Goal: Task Accomplishment & Management: Manage account settings

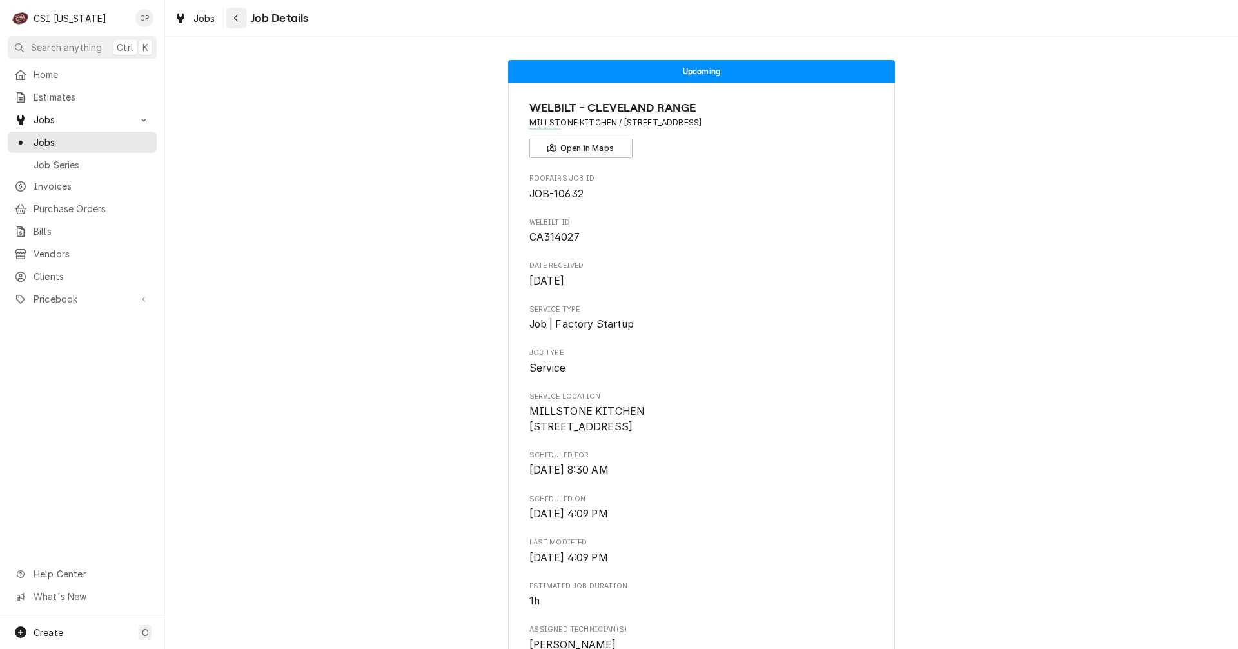
click at [239, 19] on div "Navigate back" at bounding box center [236, 18] width 13 height 13
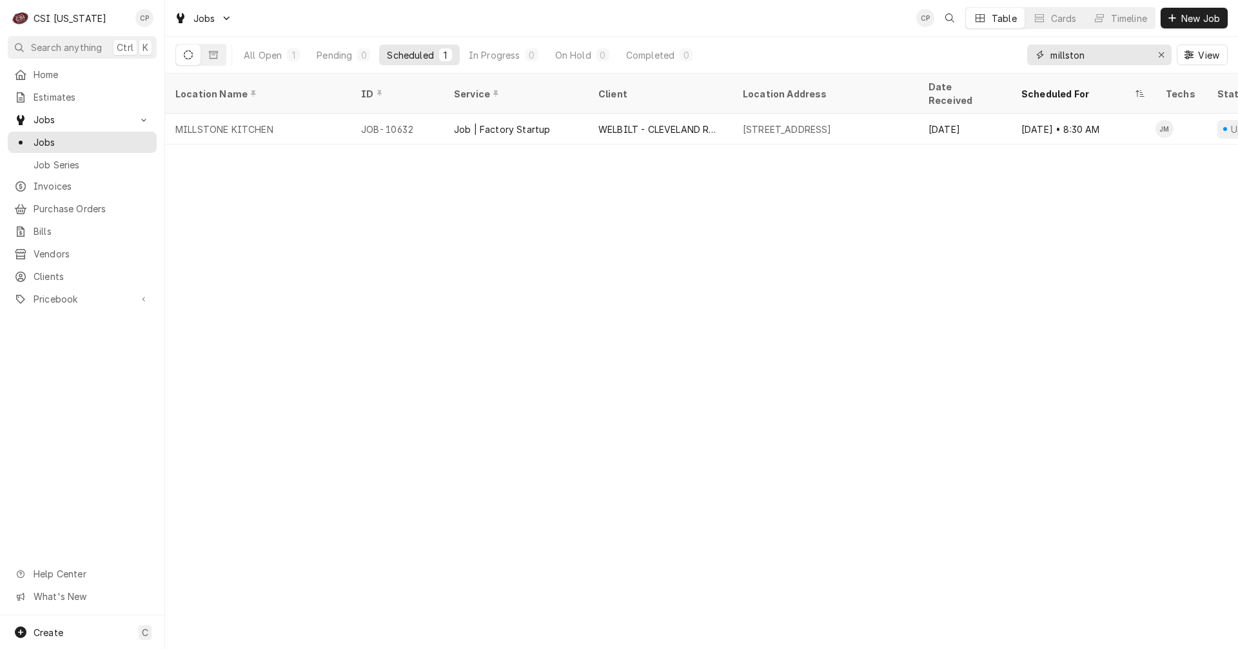
drag, startPoint x: 1114, startPoint y: 63, endPoint x: 997, endPoint y: 62, distance: 116.7
click at [998, 62] on div "All Open 1 Pending 0 Scheduled 1 In Progress 0 On Hold 0 Completed 0 millston V…" at bounding box center [701, 55] width 1052 height 36
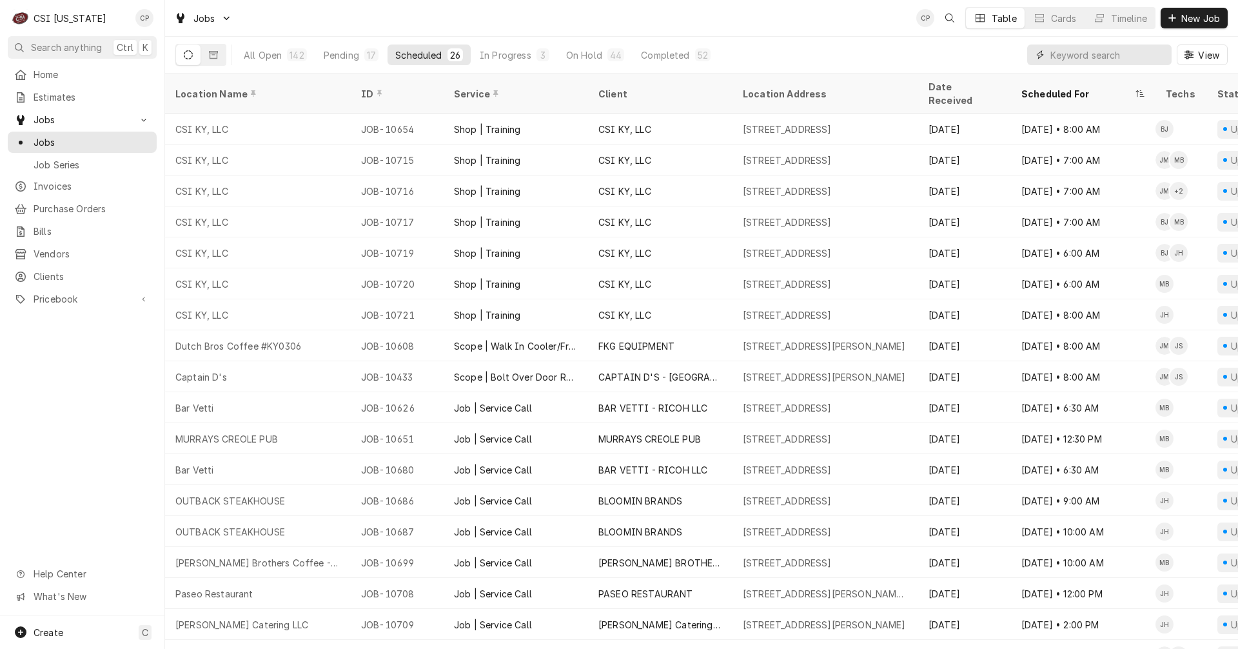
click at [1098, 61] on input "Dynamic Content Wrapper" at bounding box center [1107, 54] width 115 height 21
click at [1091, 54] on input "Dynamic Content Wrapper" at bounding box center [1107, 54] width 115 height 21
type input "grayson"
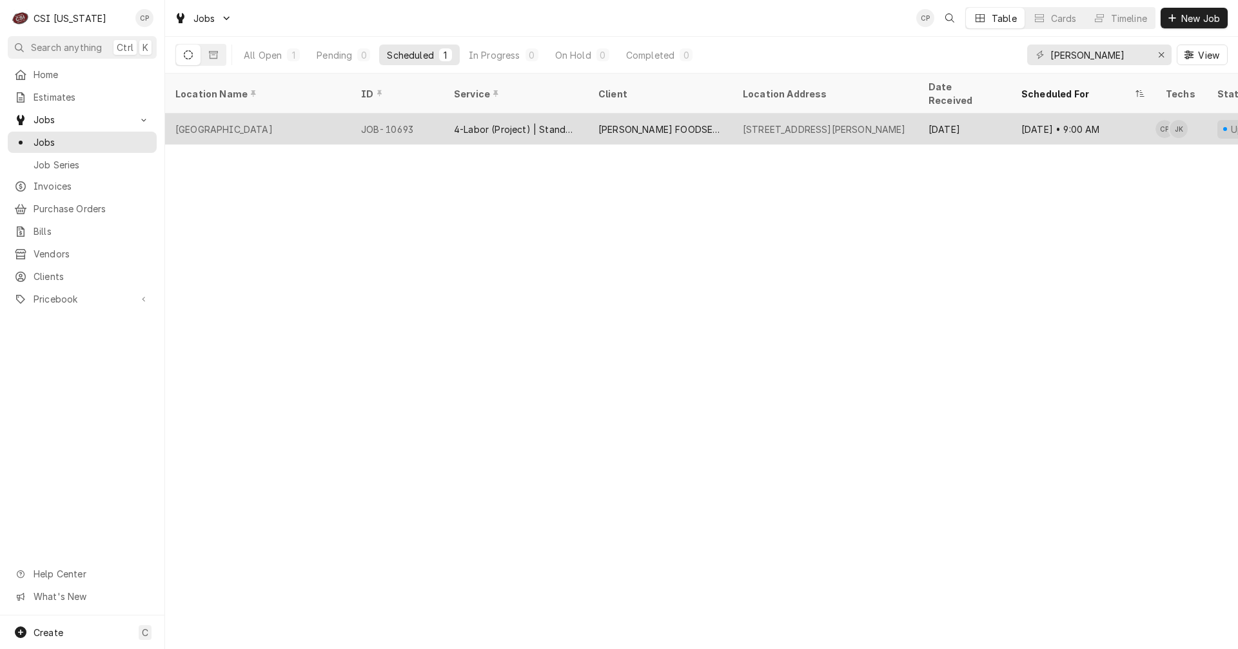
click at [491, 123] on div "4-Labor (Project) | Standard | Estimated" at bounding box center [516, 130] width 124 height 14
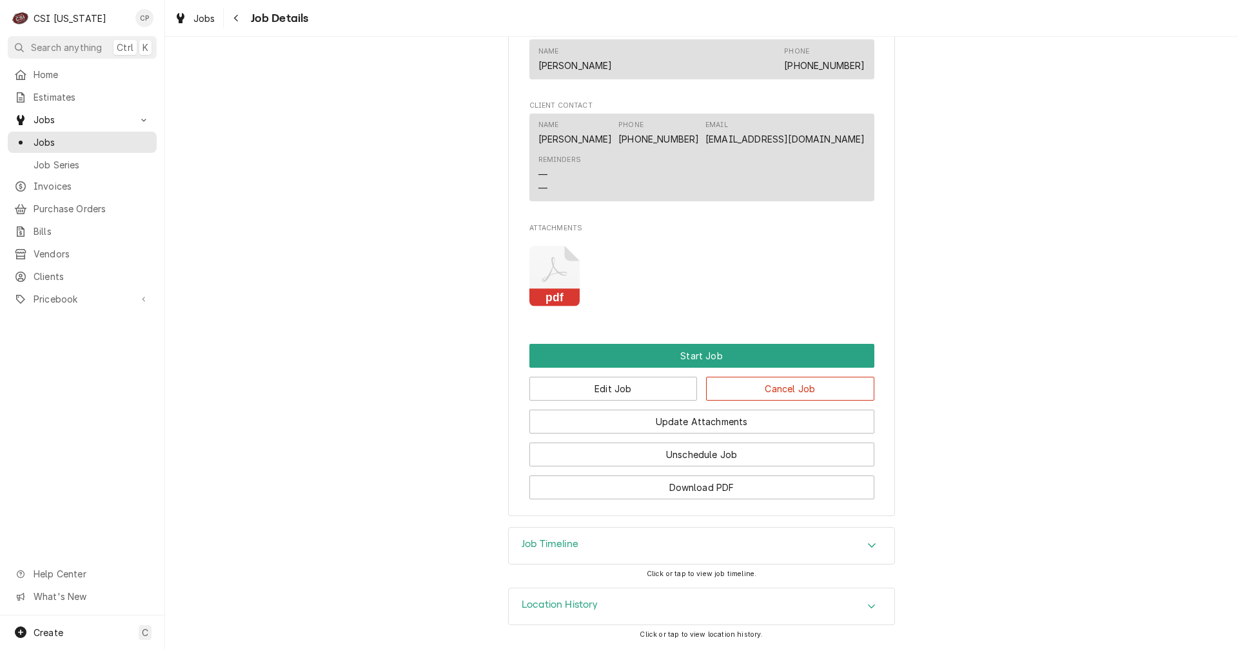
scroll to position [1040, 0]
click at [630, 384] on button "Edit Job" at bounding box center [613, 389] width 168 height 24
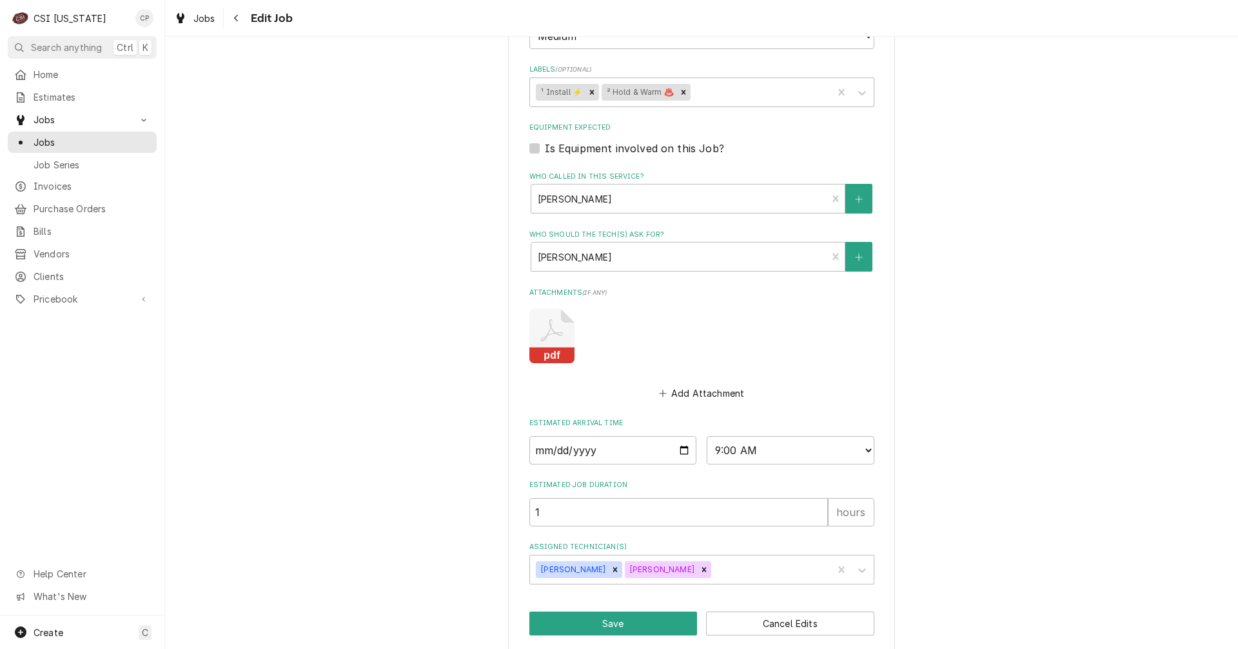
scroll to position [754, 0]
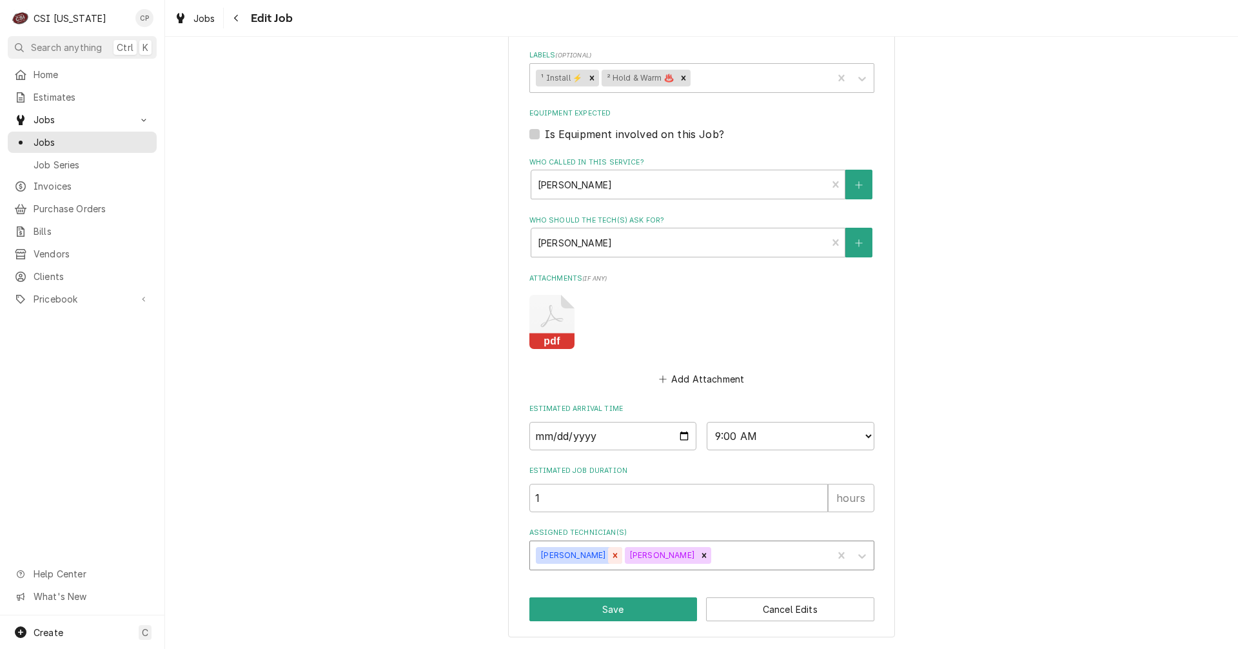
click at [611, 555] on icon "Remove Craig Pierce" at bounding box center [615, 555] width 9 height 9
click at [608, 555] on div "Remove Jeff Kuehl" at bounding box center [615, 555] width 14 height 17
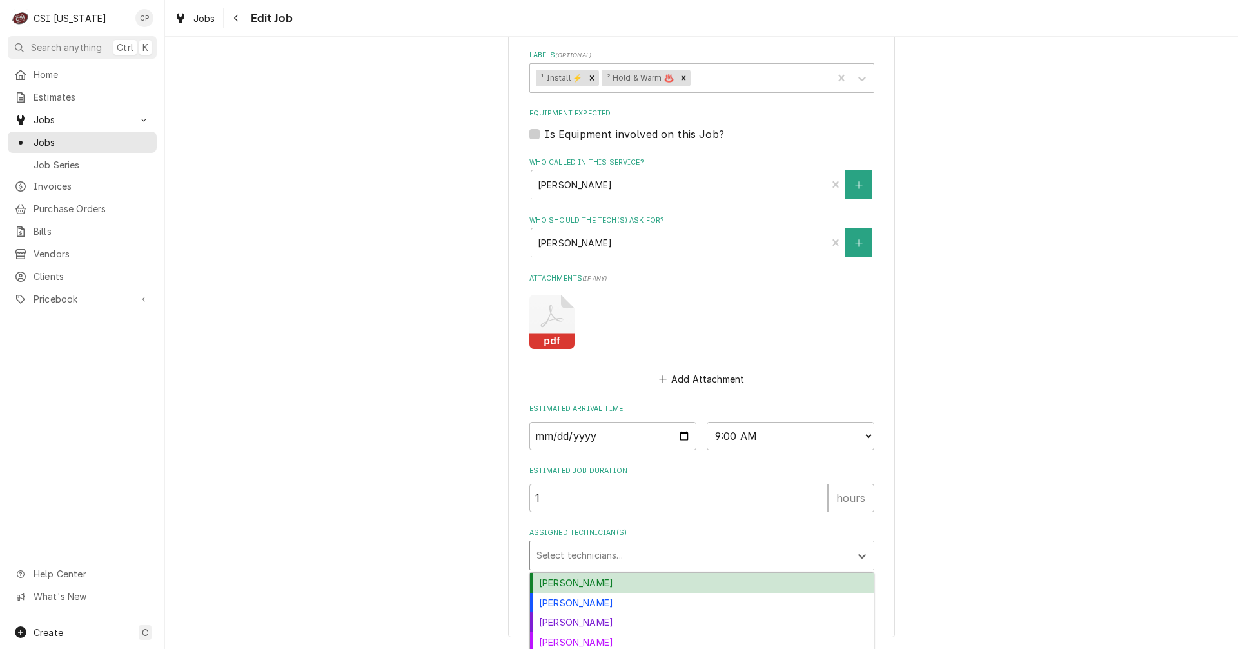
click at [586, 555] on div "Assigned Technician(s)" at bounding box center [691, 555] width 308 height 23
type textarea "x"
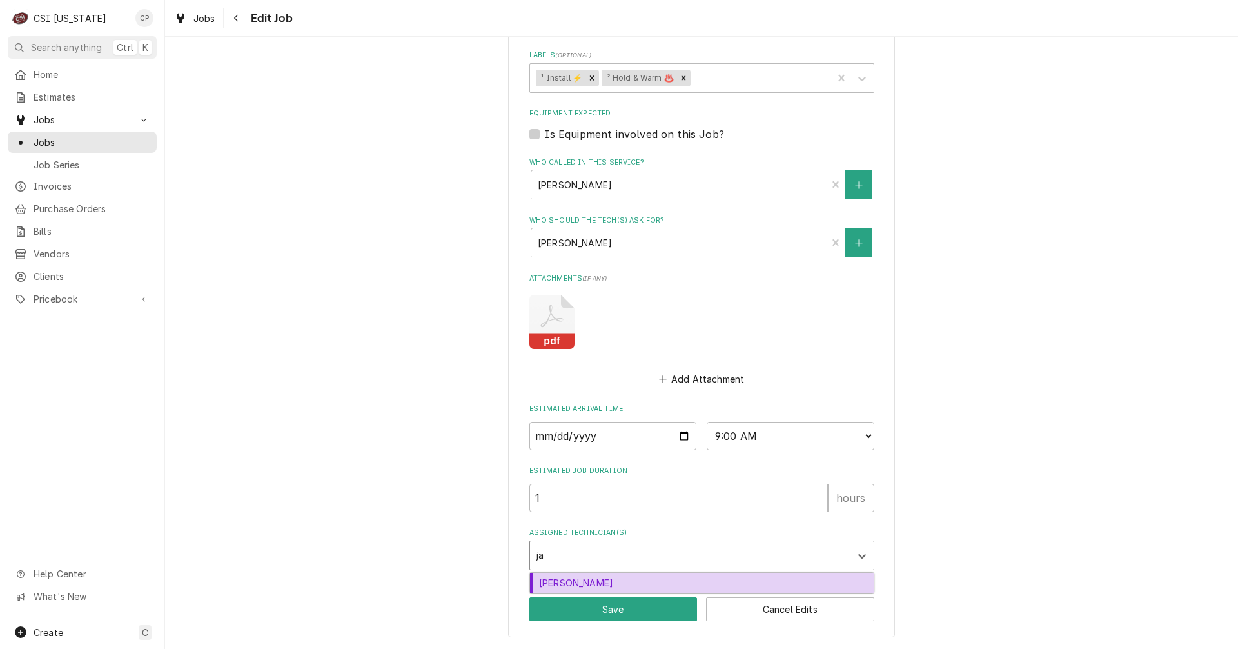
type input "[PERSON_NAME]"
type textarea "x"
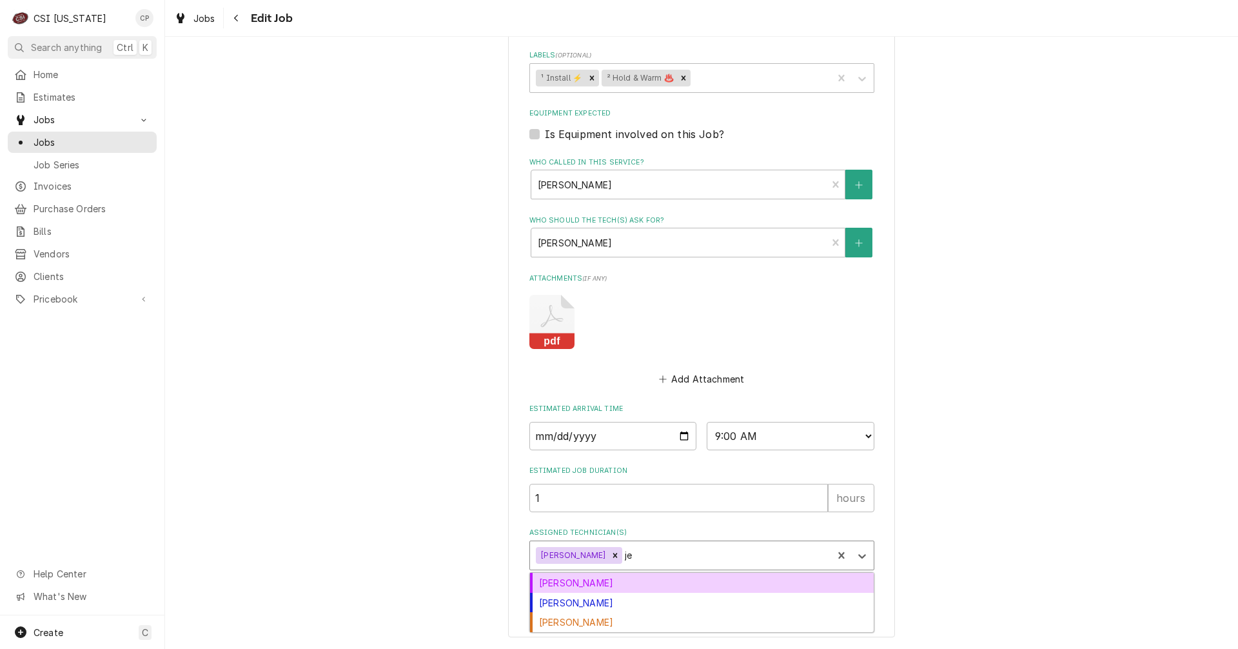
type input "jes"
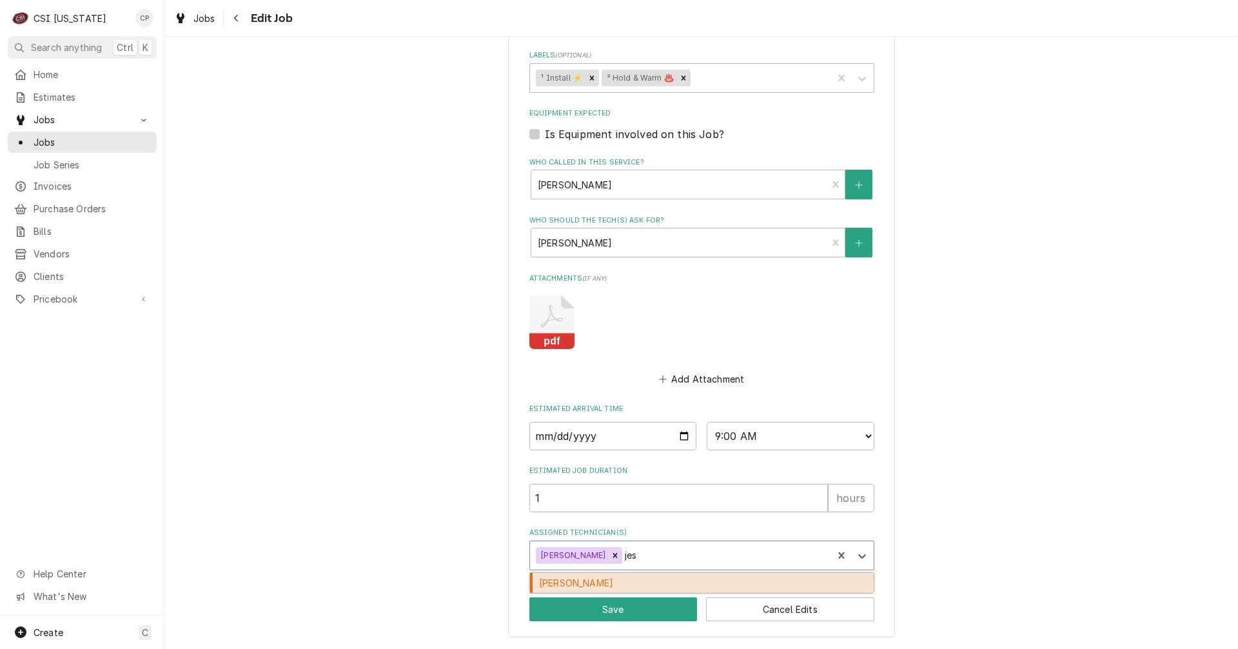
type textarea "x"
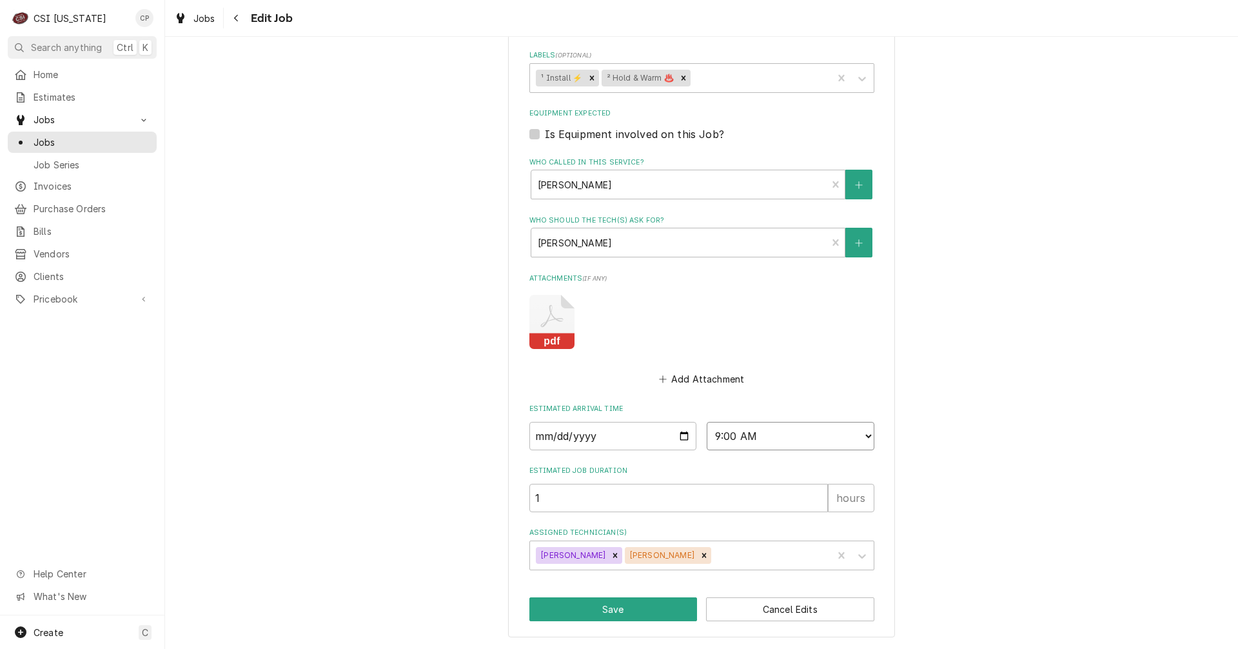
click at [760, 437] on select "AM / PM 6:00 AM 6:15 AM 6:30 AM 6:45 AM 7:00 AM 7:15 AM 7:30 AM 7:45 AM 8:00 AM…" at bounding box center [791, 436] width 168 height 28
click at [610, 613] on button "Save" at bounding box center [613, 609] width 168 height 24
type textarea "x"
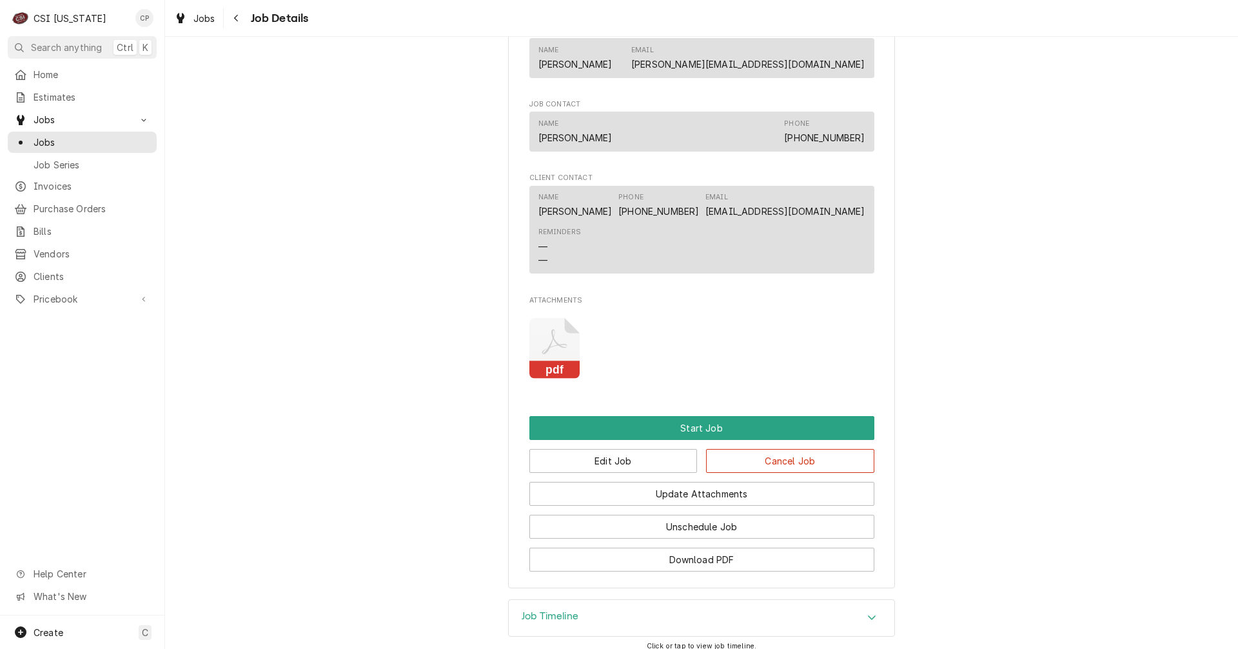
scroll to position [967, 0]
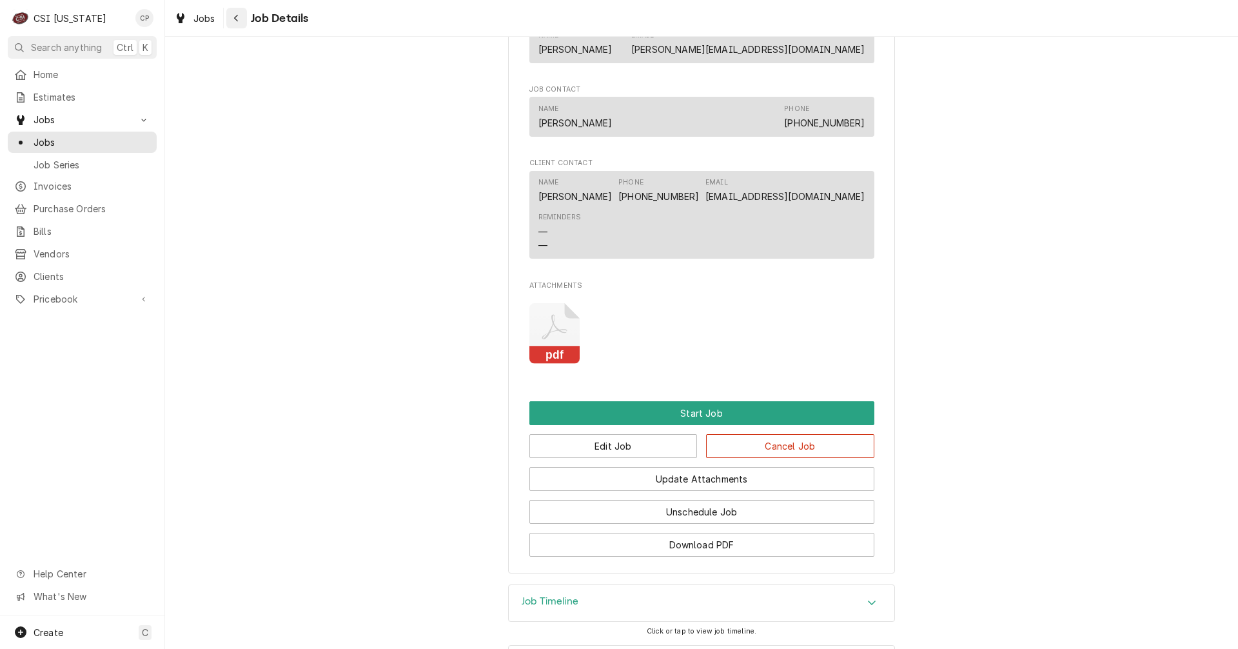
click at [235, 17] on icon "Navigate back" at bounding box center [236, 18] width 4 height 7
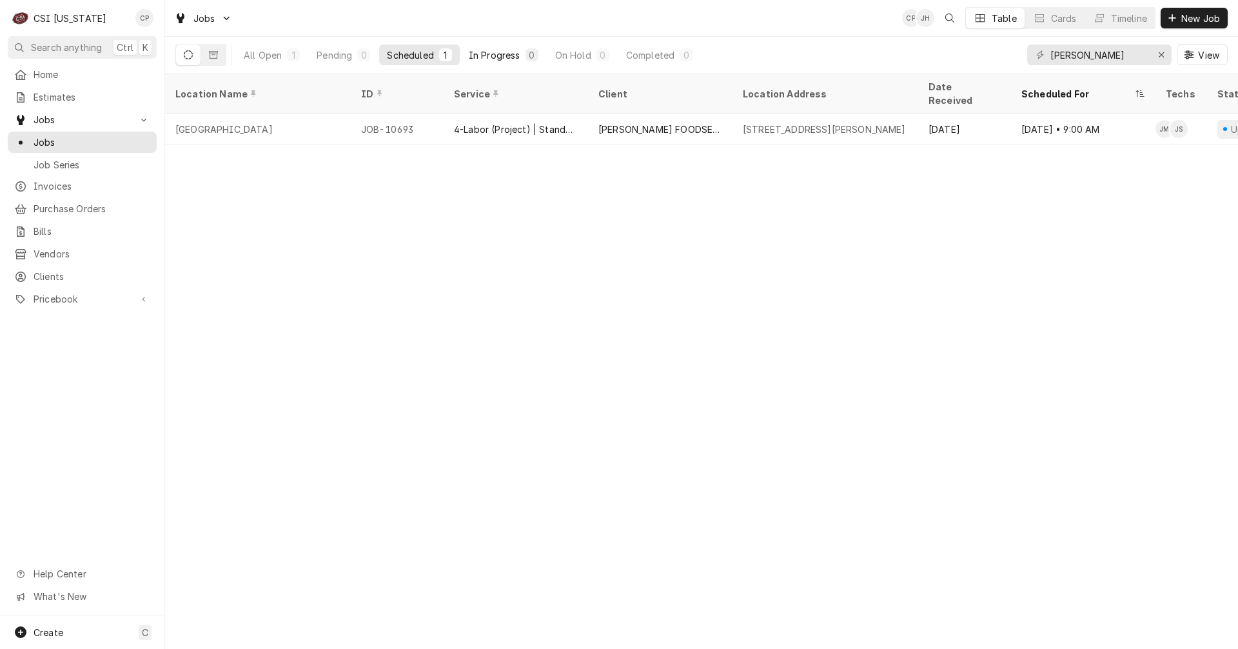
click at [493, 55] on div "In Progress" at bounding box center [495, 55] width 52 height 14
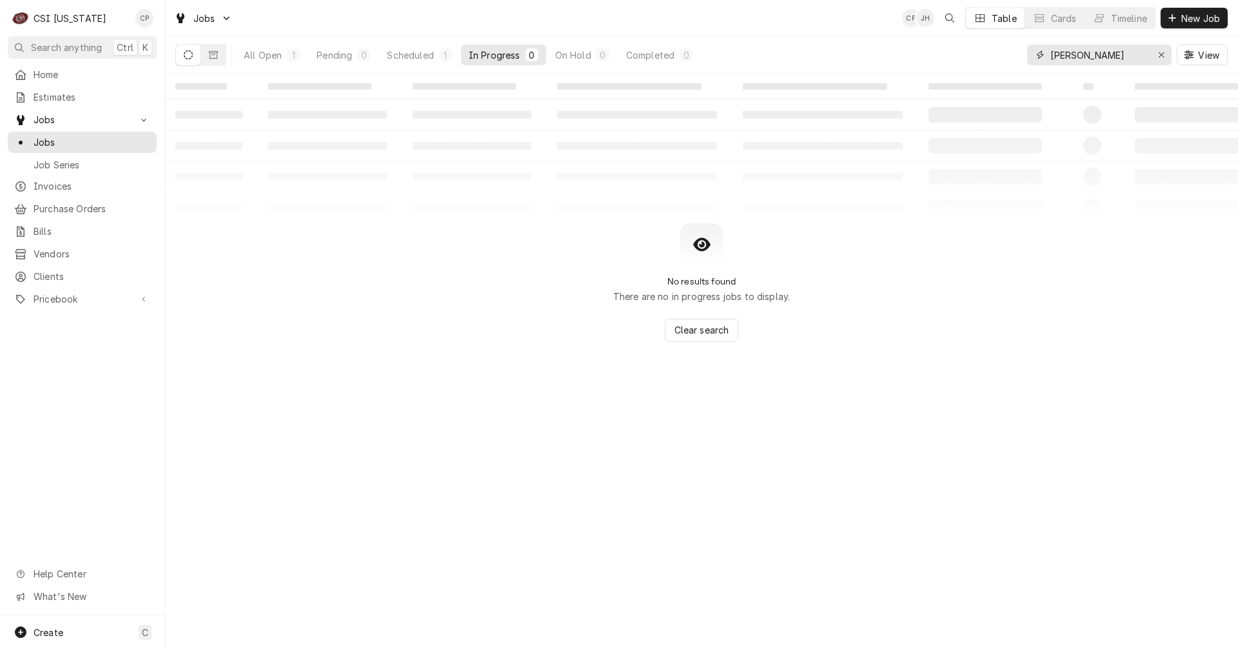
drag, startPoint x: 1096, startPoint y: 51, endPoint x: 983, endPoint y: 58, distance: 113.1
click at [983, 58] on div "All Open 1 Pending 0 Scheduled 1 In Progress 0 On Hold 0 Completed 0 grayson Vi…" at bounding box center [701, 55] width 1052 height 36
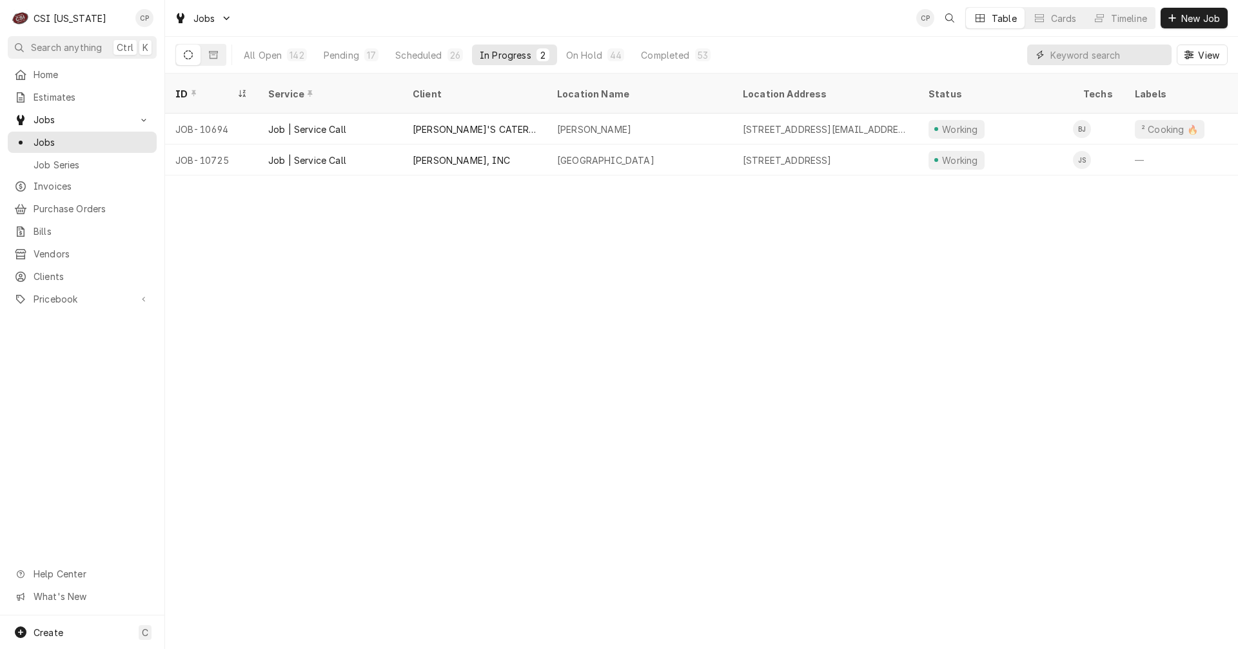
click at [1067, 52] on input "Dynamic Content Wrapper" at bounding box center [1107, 54] width 115 height 21
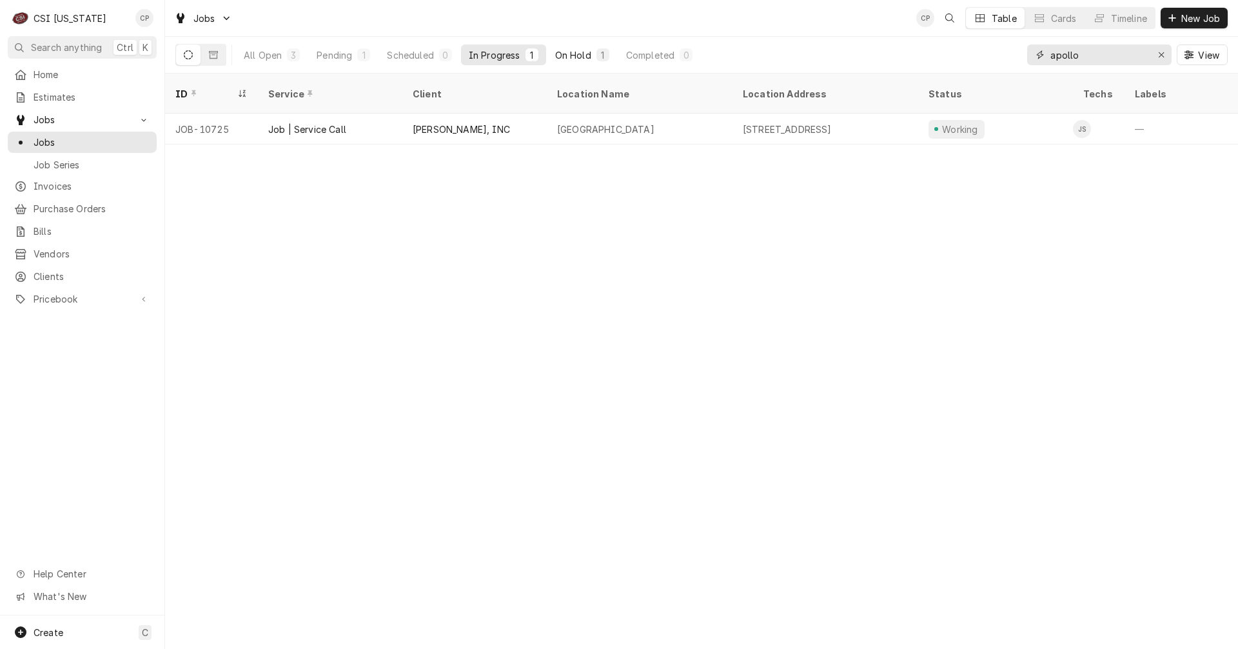
type input "apollo"
click at [584, 59] on div "On Hold" at bounding box center [573, 55] width 36 height 14
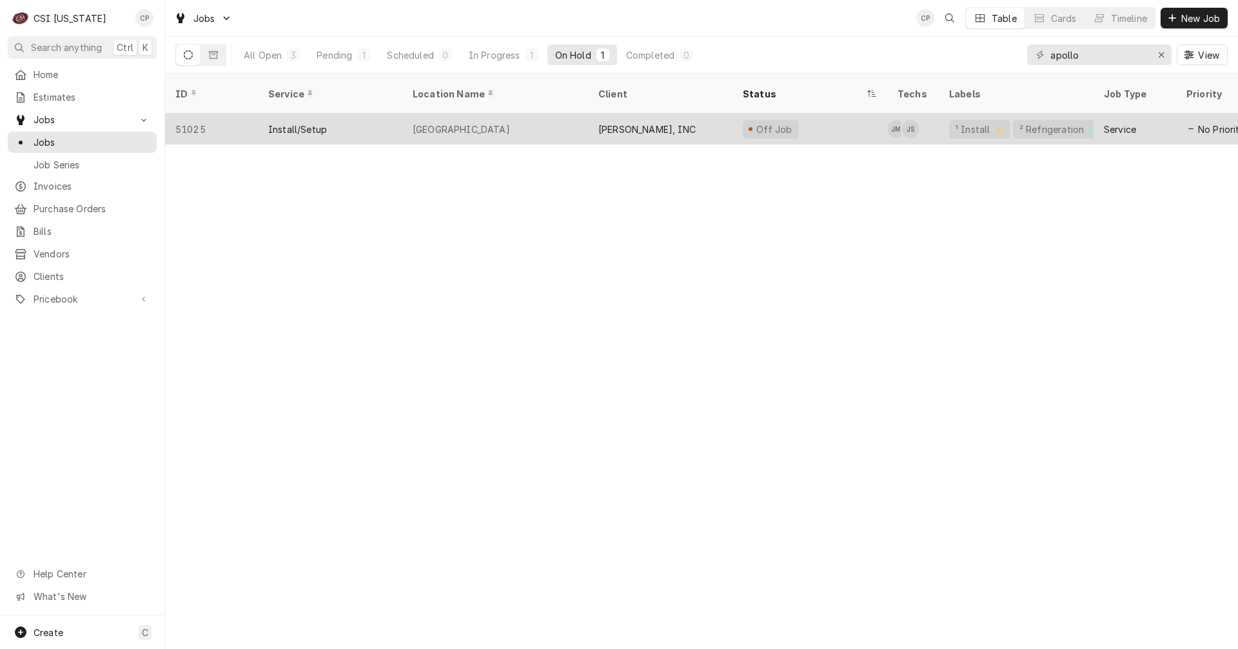
click at [544, 115] on div "Apollo High School" at bounding box center [495, 128] width 186 height 31
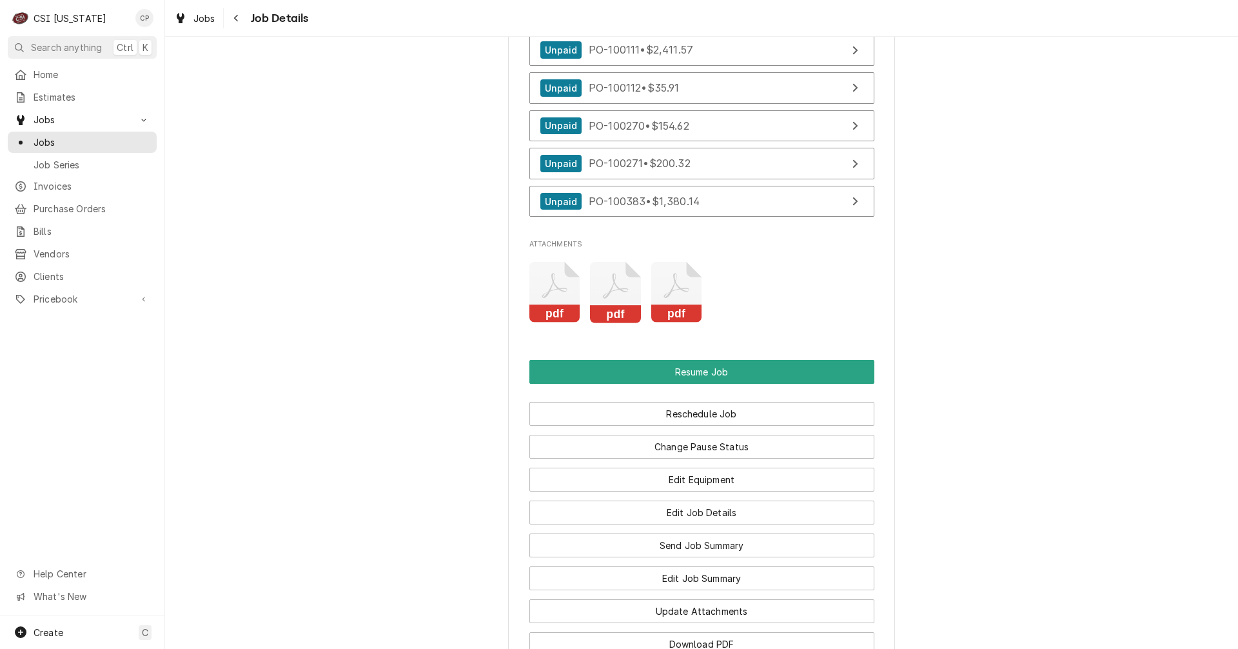
scroll to position [1935, 0]
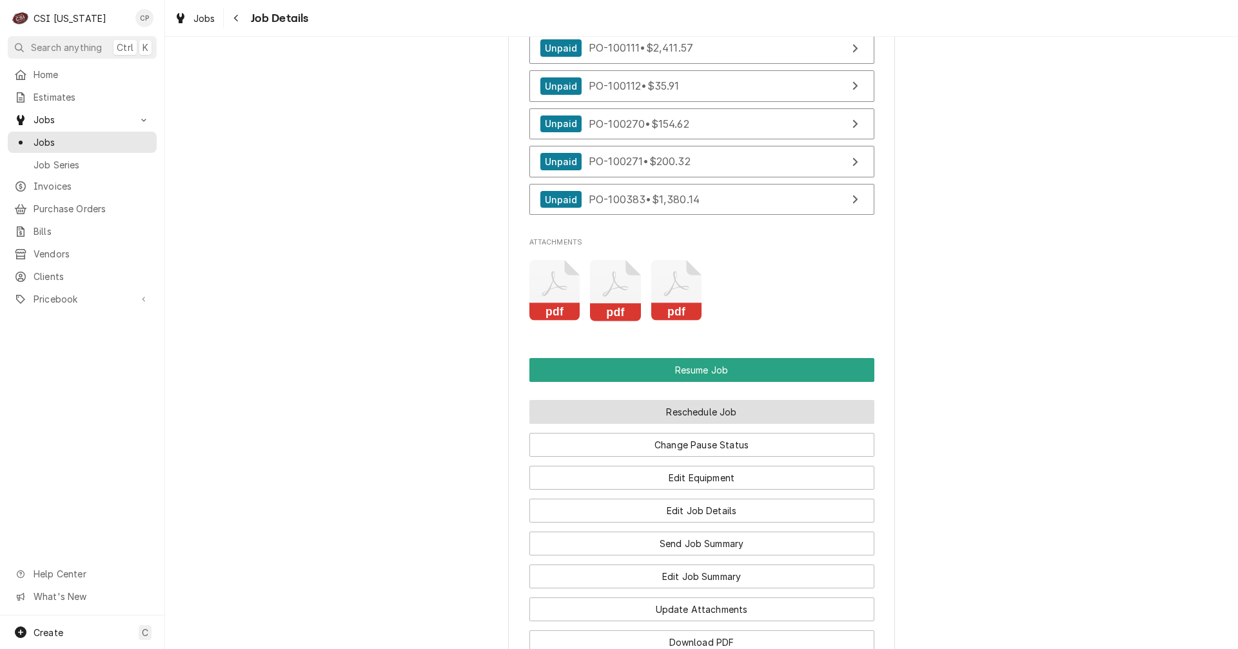
click at [697, 424] on button "Reschedule Job" at bounding box center [701, 412] width 345 height 24
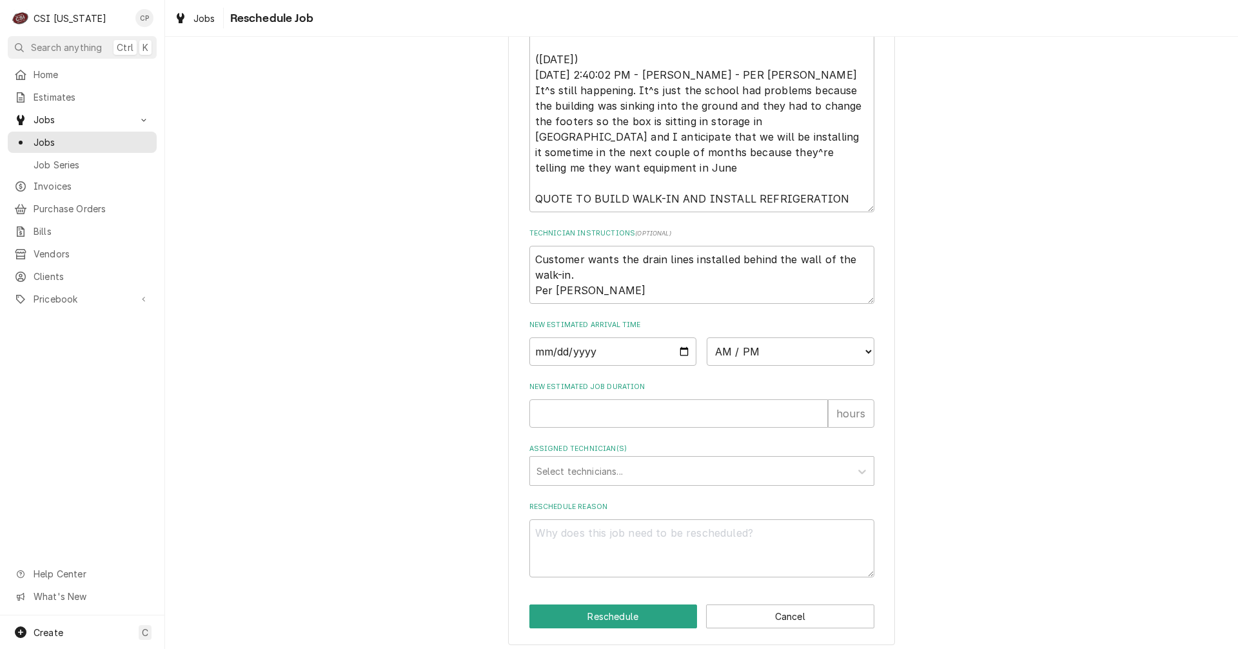
scroll to position [622, 0]
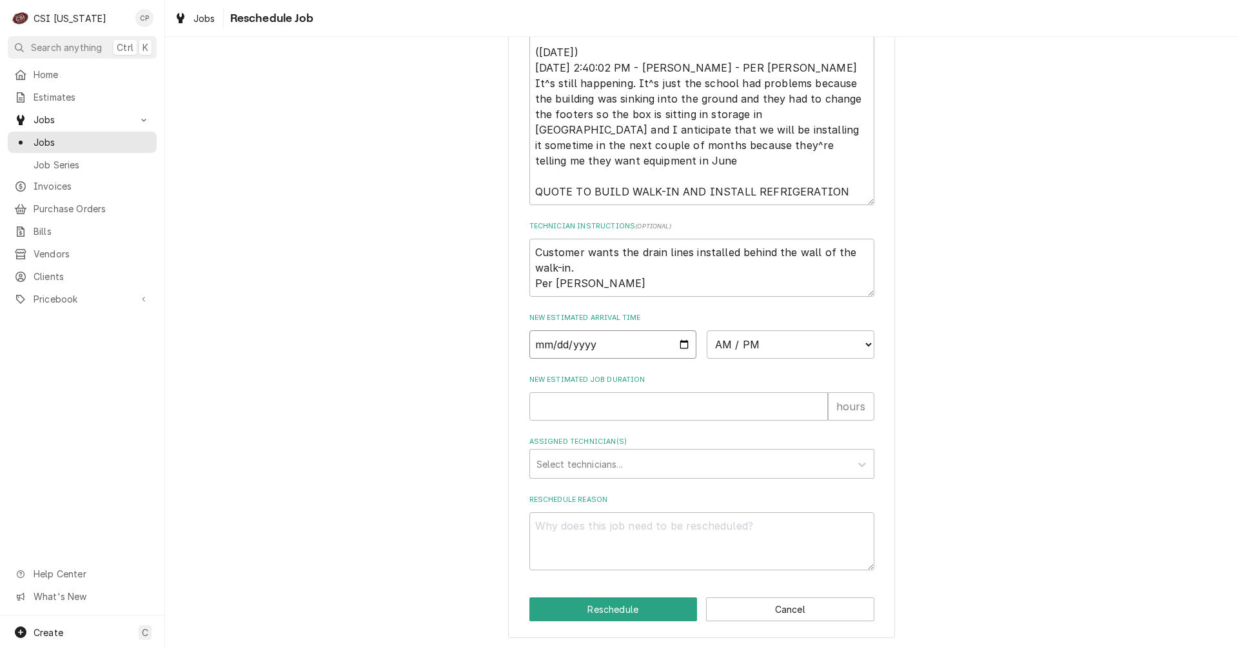
click at [675, 341] on input "Date" at bounding box center [613, 344] width 168 height 28
type textarea "x"
type input "[DATE]"
click at [762, 343] on select "AM / PM 6:00 AM 6:15 AM 6:30 AM 6:45 AM 7:00 AM 7:15 AM 7:30 AM 7:45 AM 8:00 AM…" at bounding box center [791, 344] width 168 height 28
select select "11:00:00"
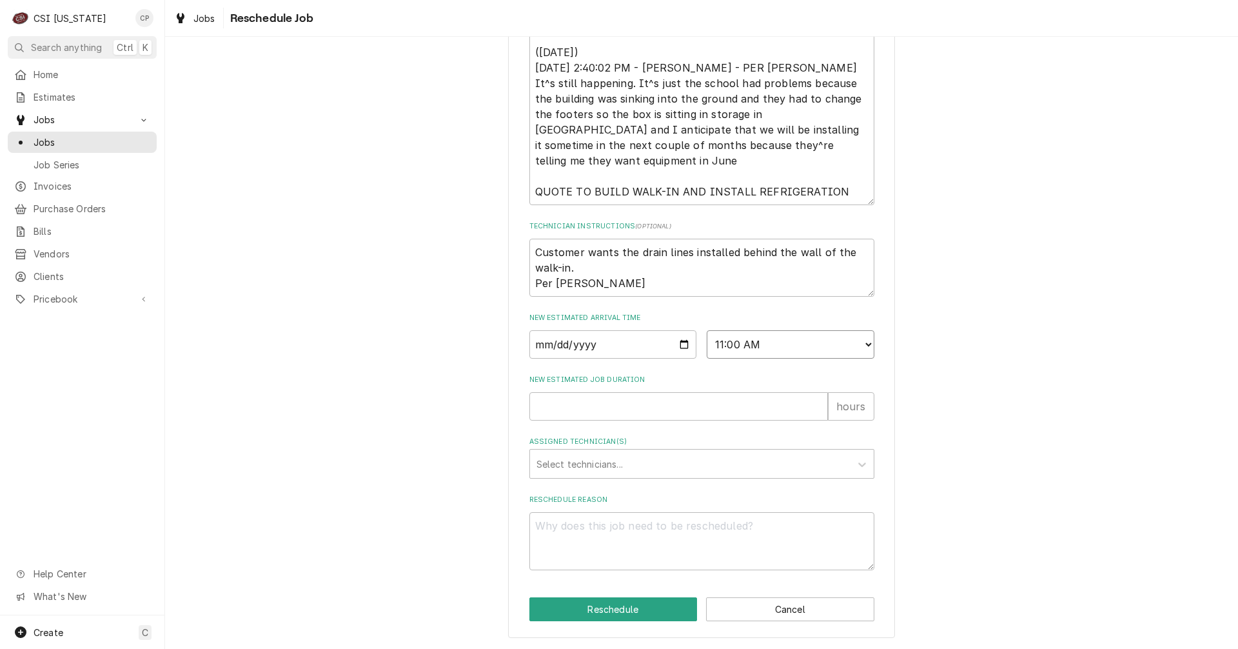
click at [707, 330] on select "AM / PM 6:00 AM 6:15 AM 6:30 AM 6:45 AM 7:00 AM 7:15 AM 7:30 AM 7:45 AM 8:00 AM…" at bounding box center [791, 344] width 168 height 28
click at [649, 404] on input "New Estimated Job Duration" at bounding box center [678, 406] width 299 height 28
type textarea "x"
type input "7"
type input "c"
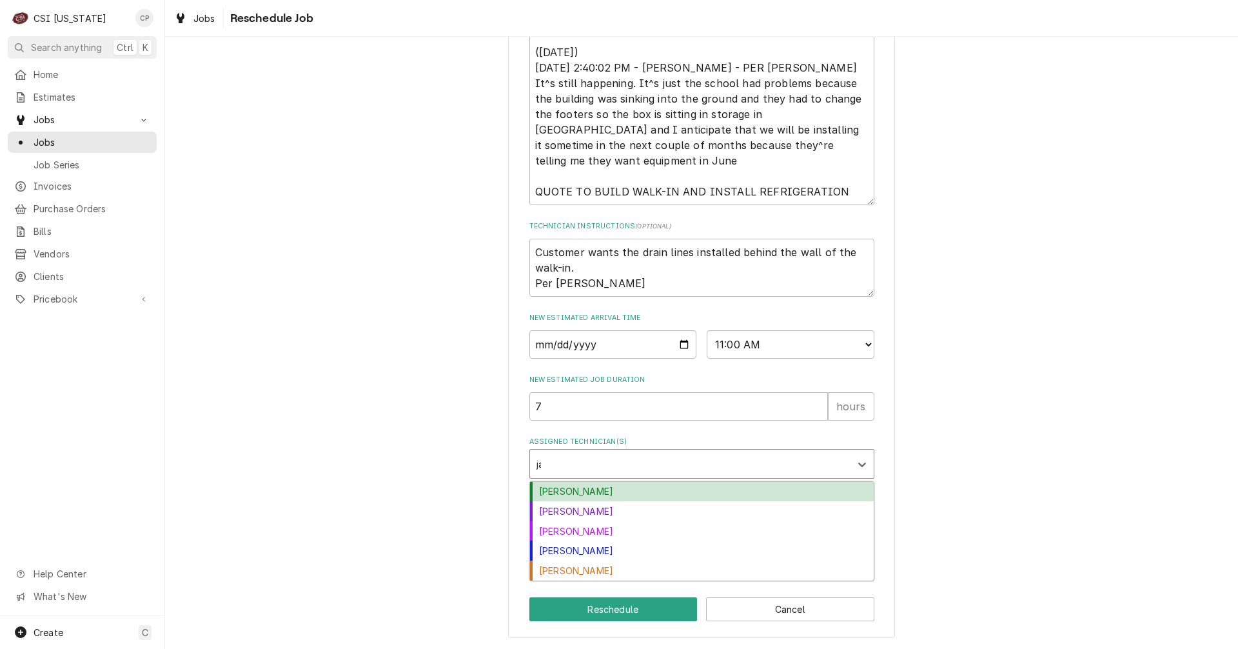
type input "[PERSON_NAME]"
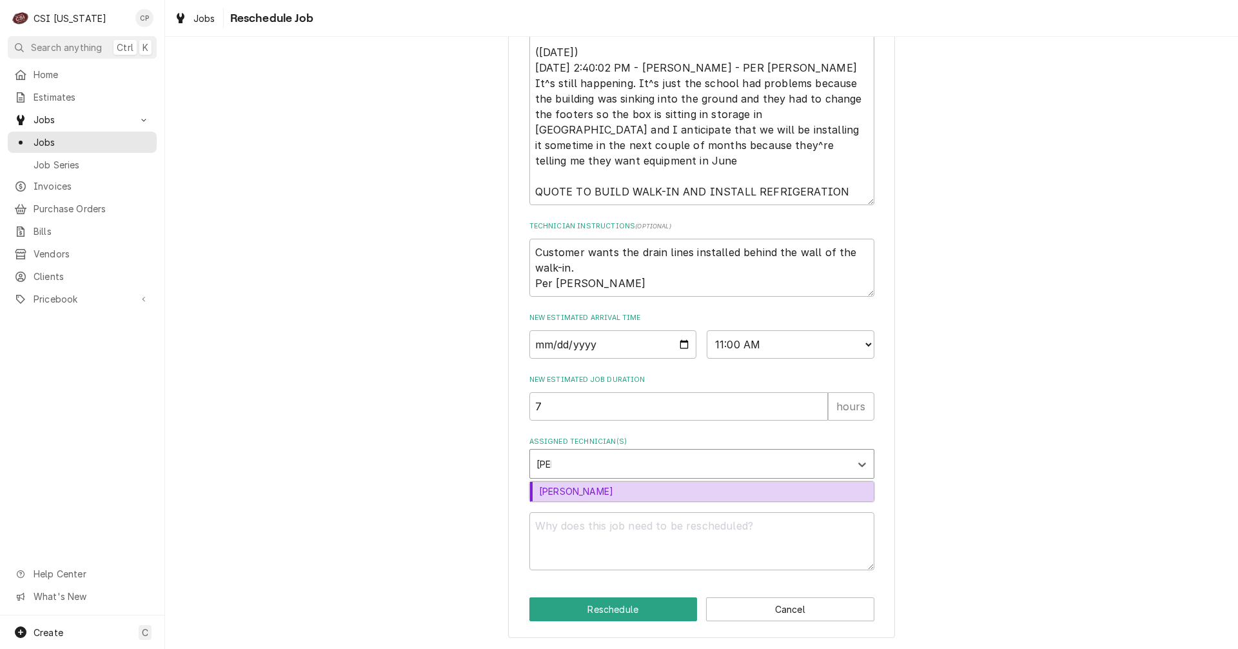
type textarea "x"
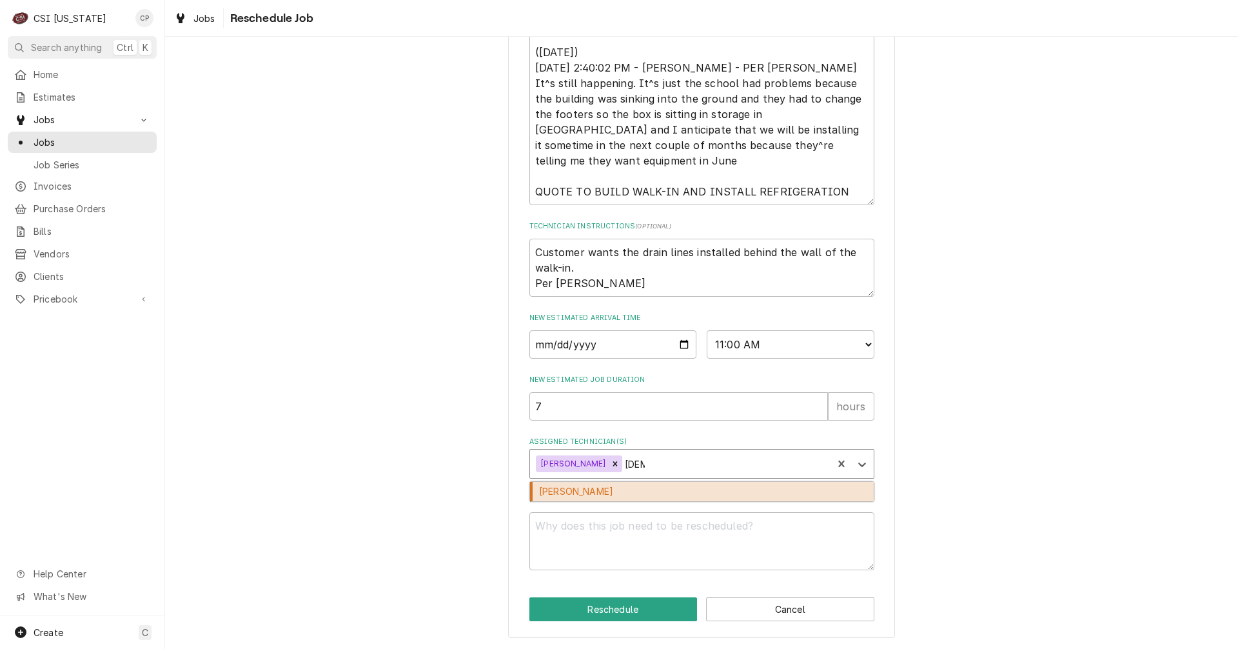
type input "[DEMOGRAPHIC_DATA]"
type textarea "x"
click at [673, 533] on textarea "Reschedule Reason" at bounding box center [701, 541] width 345 height 58
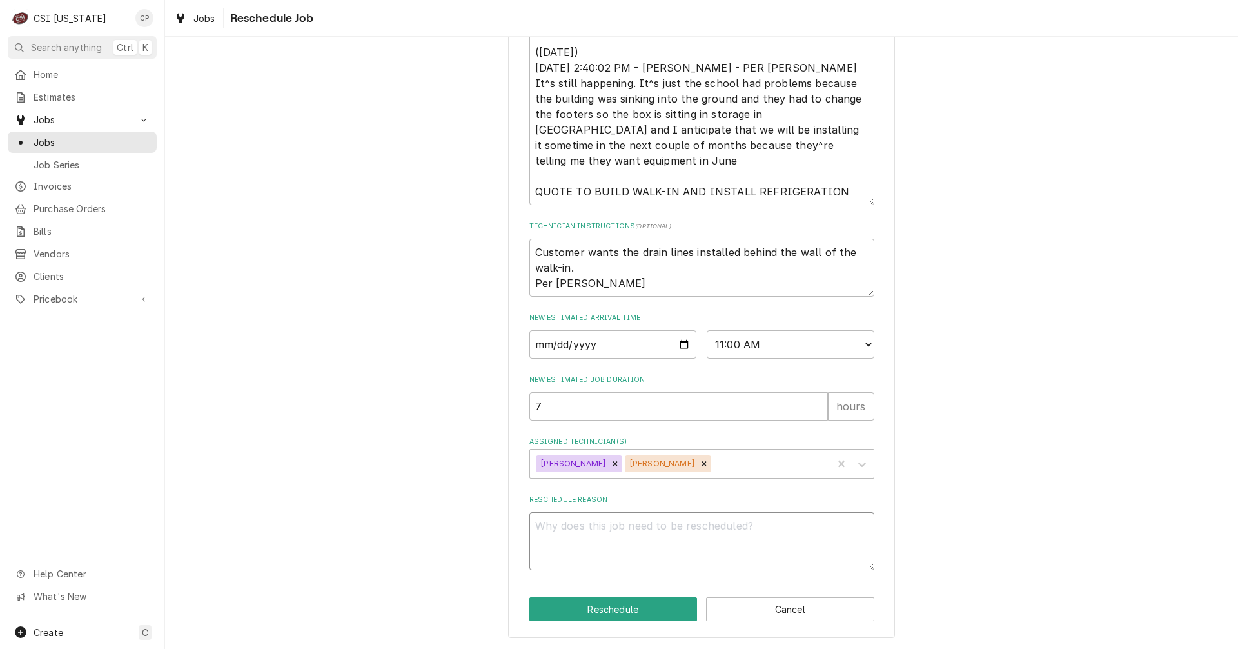
type textarea "x"
type textarea "t"
type textarea "x"
type textarea "to"
type textarea "x"
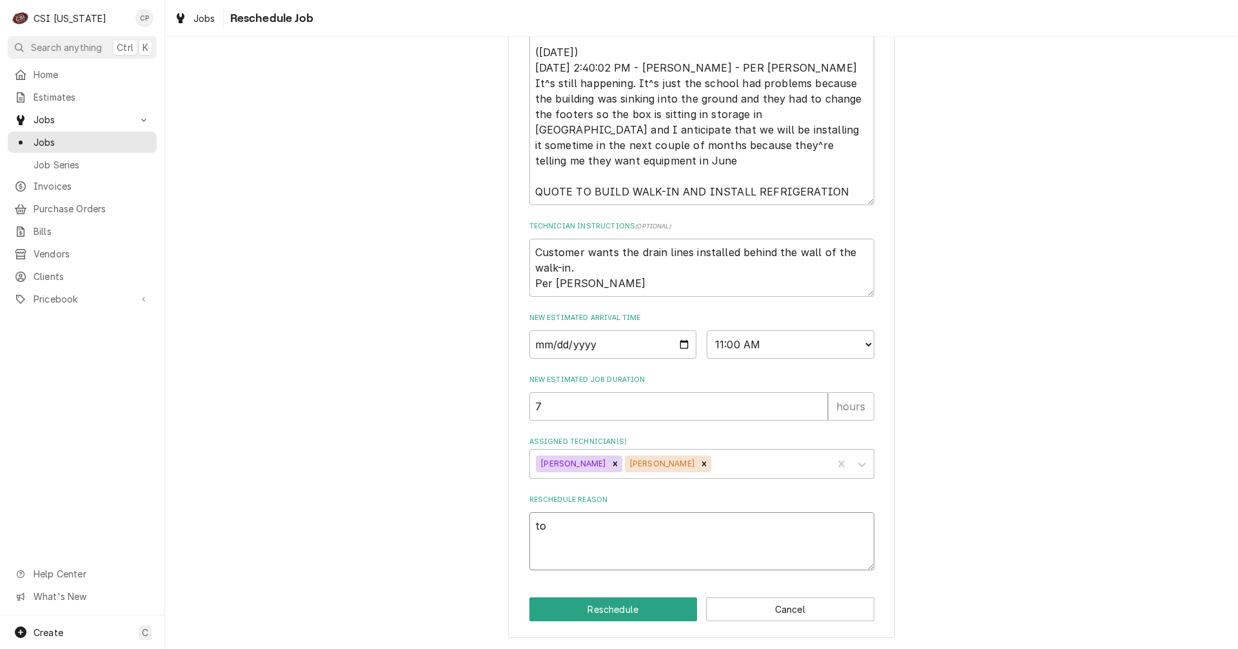
type textarea "to"
type textarea "x"
type textarea "to g"
type textarea "x"
type textarea "to go"
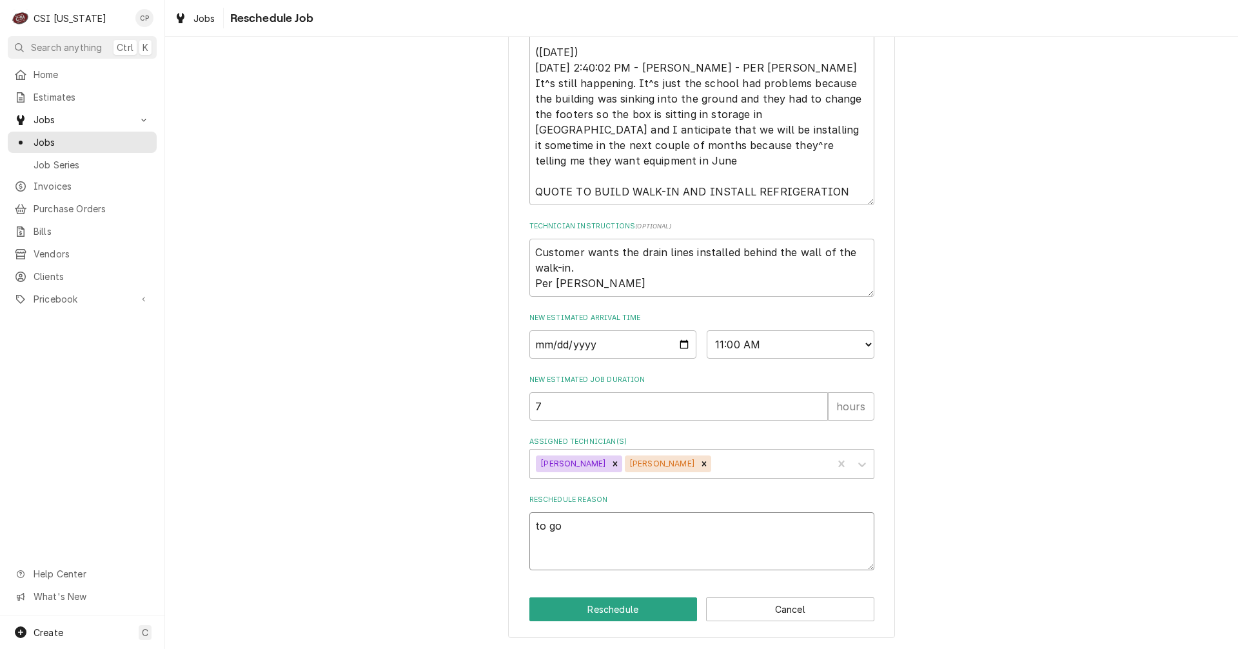
type textarea "x"
type textarea "to go"
type textarea "x"
type textarea "to go b"
type textarea "x"
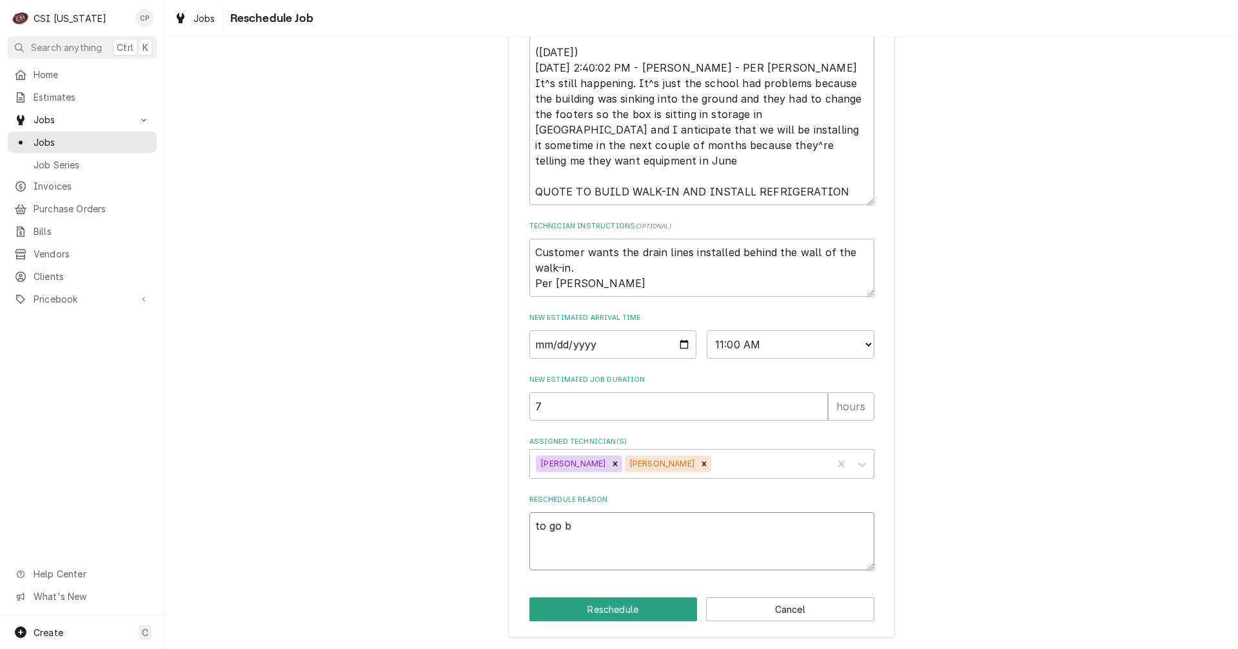
type textarea "to go ba"
type textarea "x"
type textarea "to go bac"
type textarea "x"
type textarea "to go back"
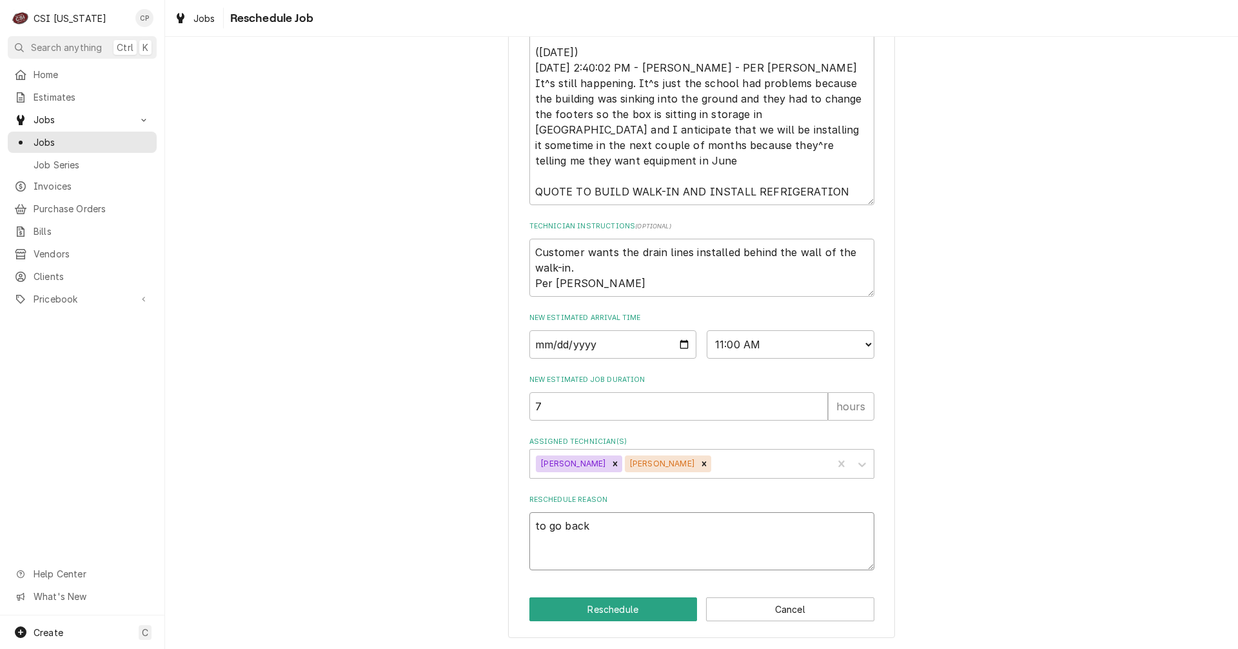
type textarea "x"
type textarea "to go back"
type textarea "x"
type textarea "to go back a"
type textarea "x"
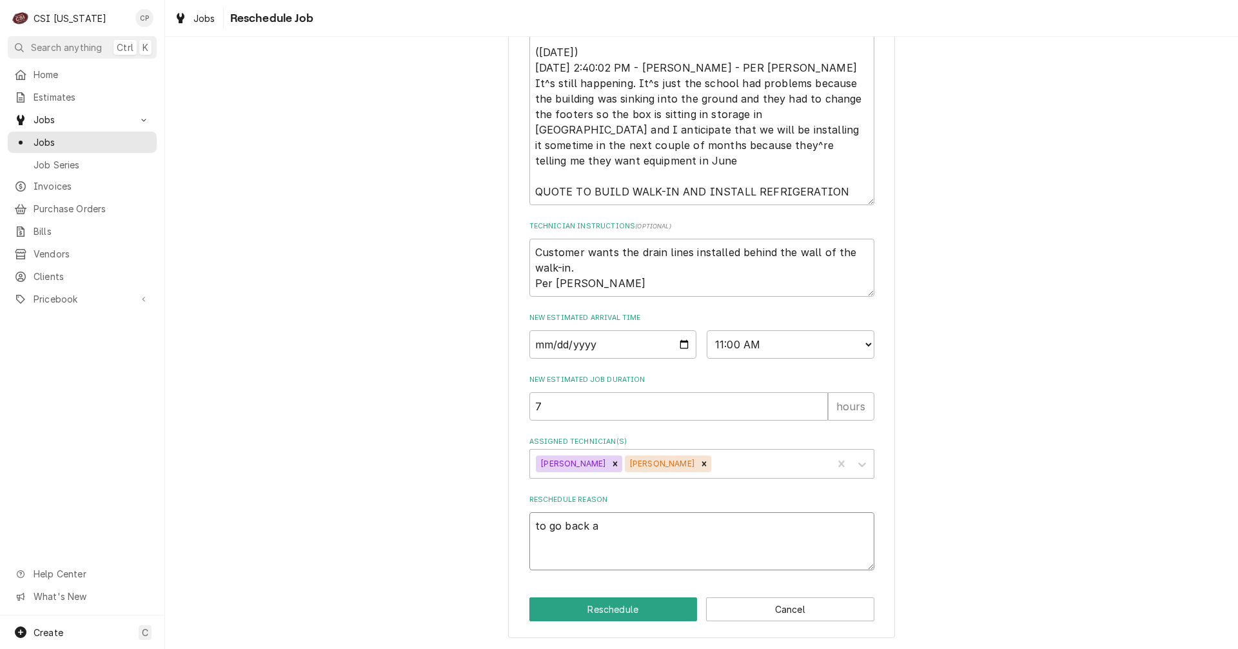
type textarea "to go back an"
type textarea "x"
type textarea "to go back and"
type textarea "x"
type textarea "to go back and"
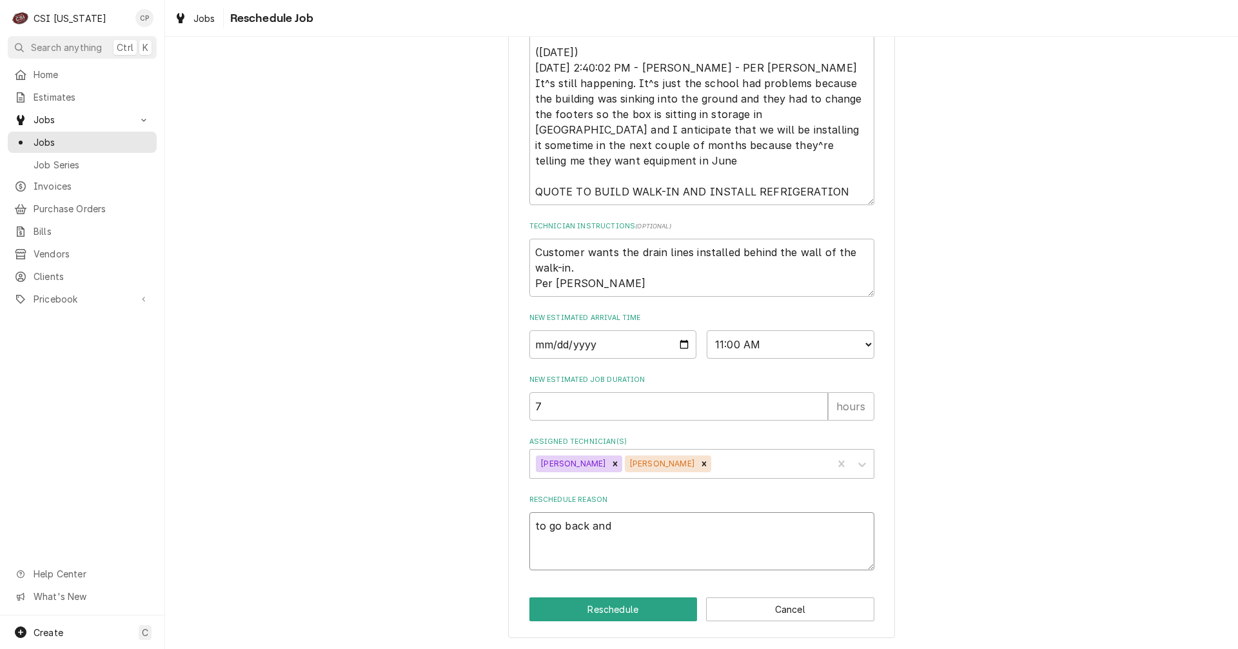
type textarea "x"
type textarea "to go back and f"
type textarea "x"
type textarea "to go back and fi"
type textarea "x"
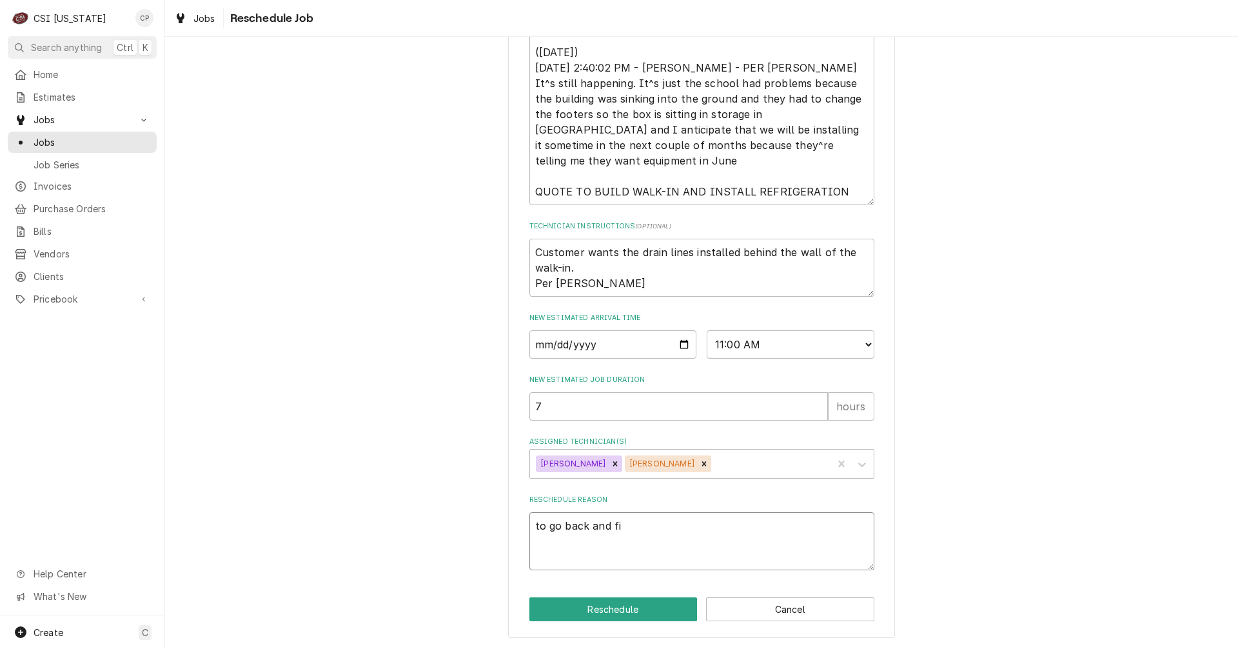
type textarea "to go back and fin"
type textarea "x"
type textarea "to go back and fini"
type textarea "x"
type textarea "to go back and finis"
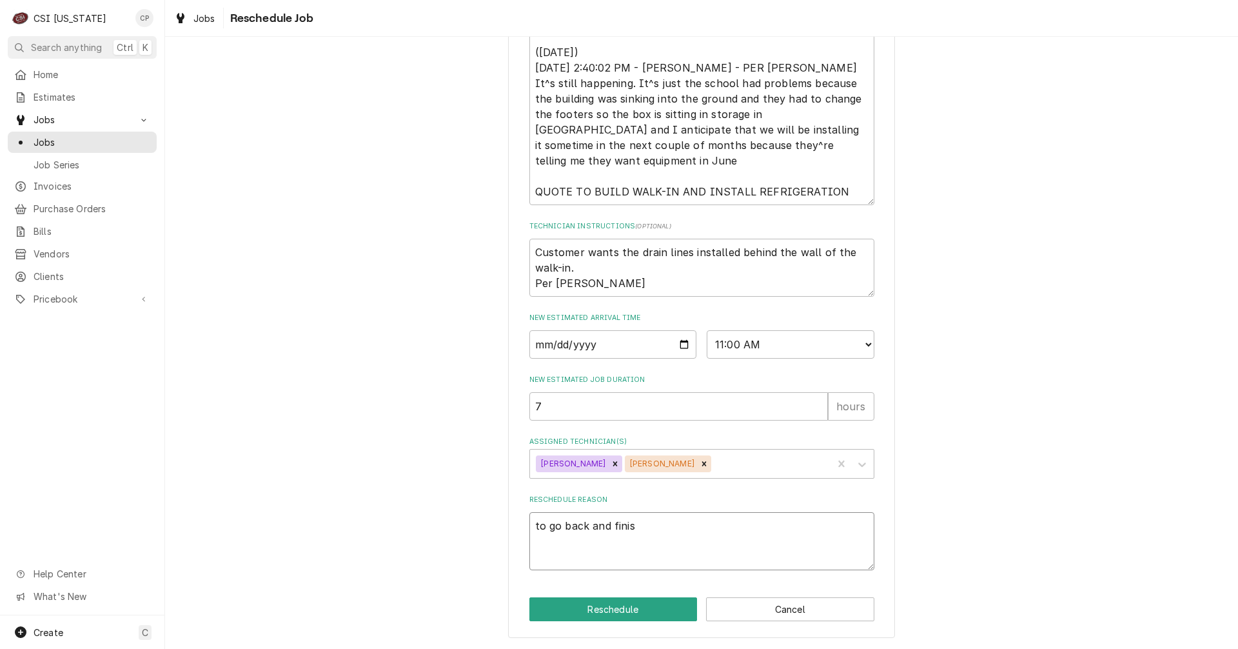
type textarea "x"
type textarea "to go back and finish"
type textarea "x"
type textarea "to go back and finish"
type textarea "x"
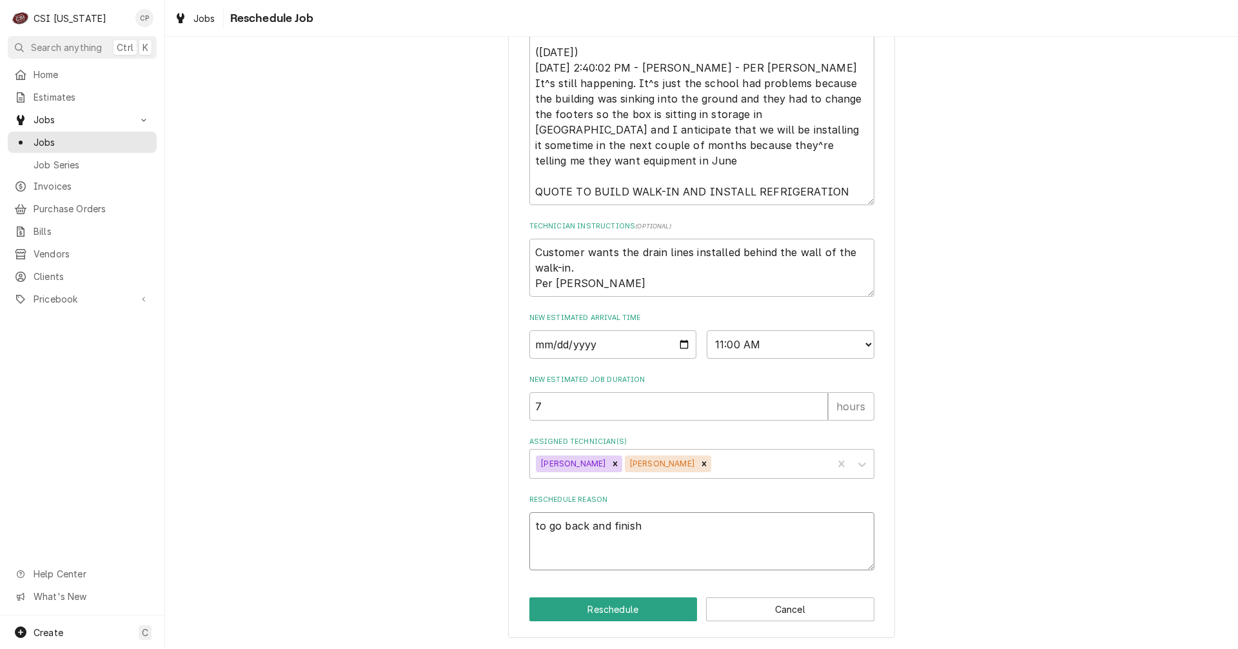
type textarea "to go back and finish p"
type textarea "x"
type textarea "to go back and finish pu"
type textarea "x"
type textarea "to go back and finish pun"
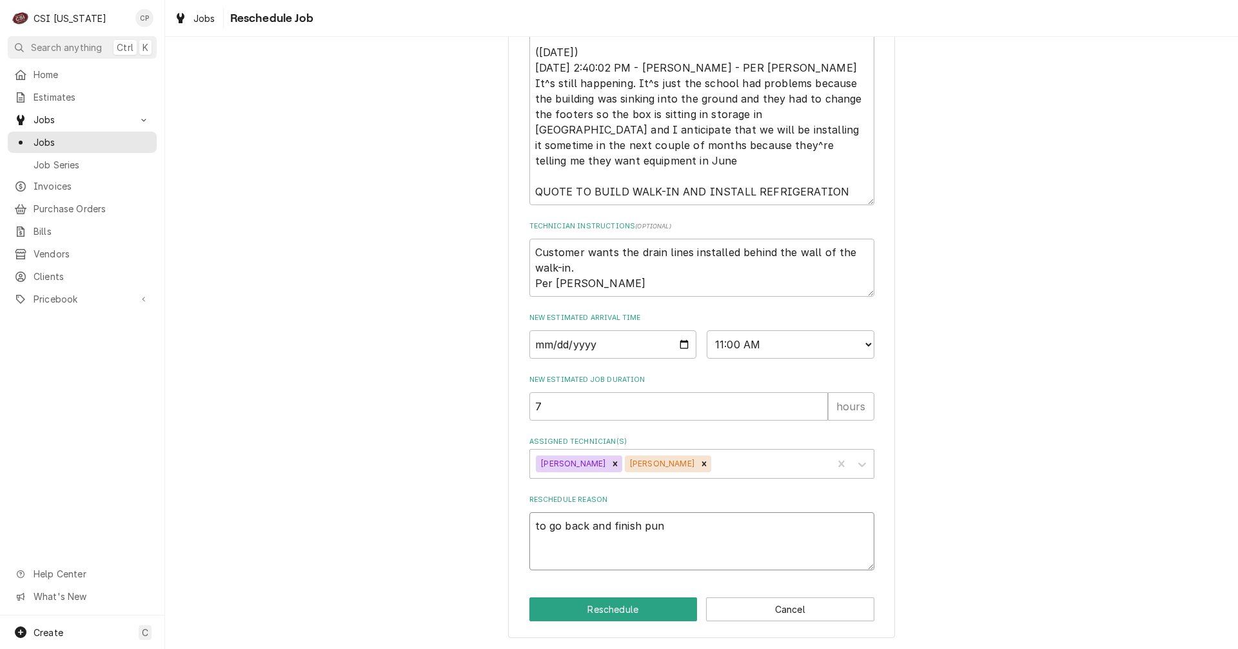
type textarea "x"
type textarea "to go back and finish punc"
type textarea "x"
type textarea "to go back and finish punch"
type textarea "x"
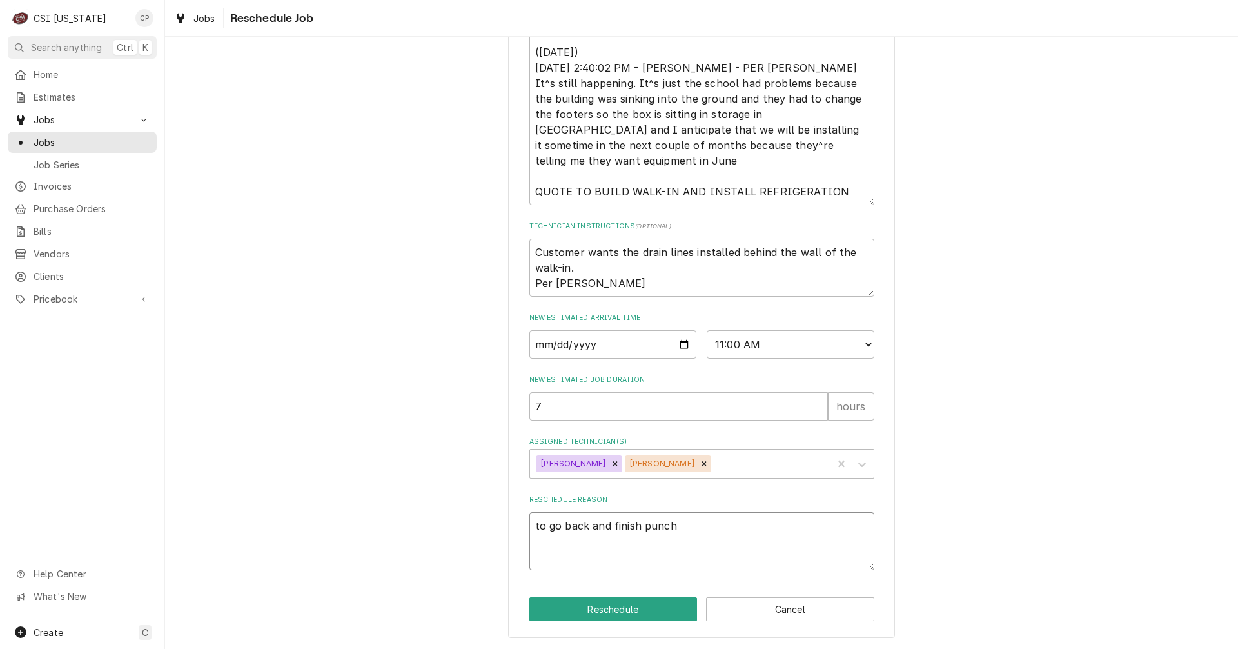
type textarea "to go back and finish punch"
type textarea "x"
type textarea "to go back and finish punch l"
type textarea "x"
type textarea "to go back and finish punch [PERSON_NAME]"
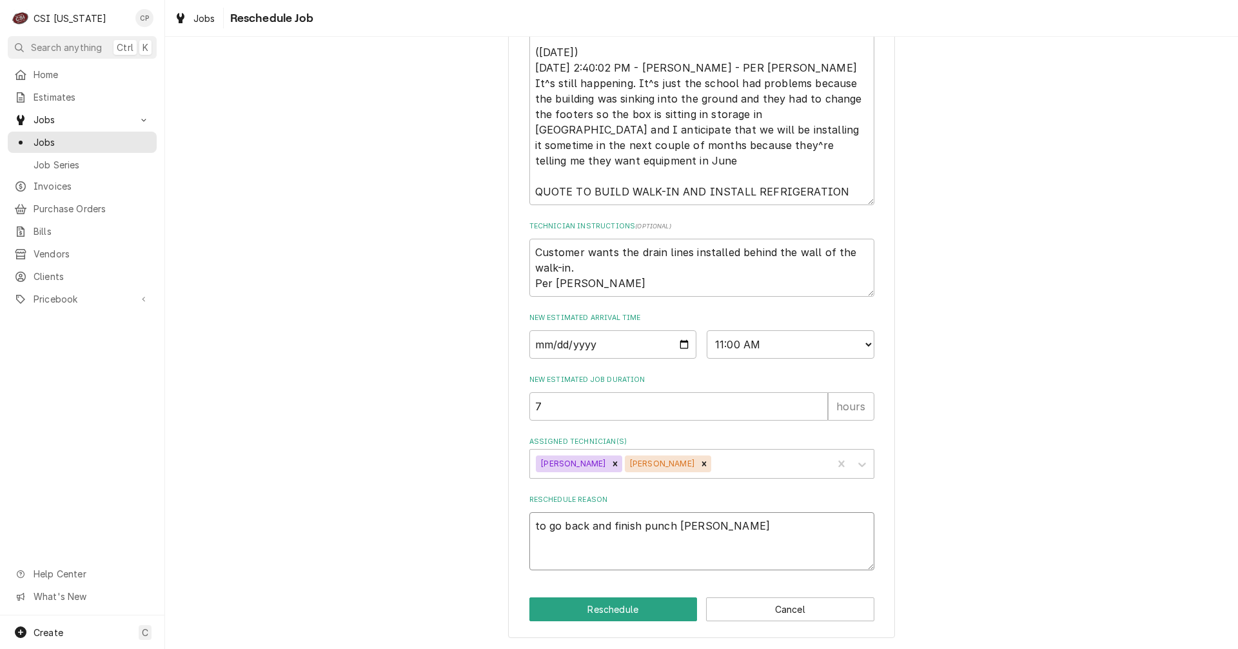
type textarea "x"
type textarea "to go back and finish punch lis"
type textarea "x"
type textarea "to go back and finish punch list"
type textarea "x"
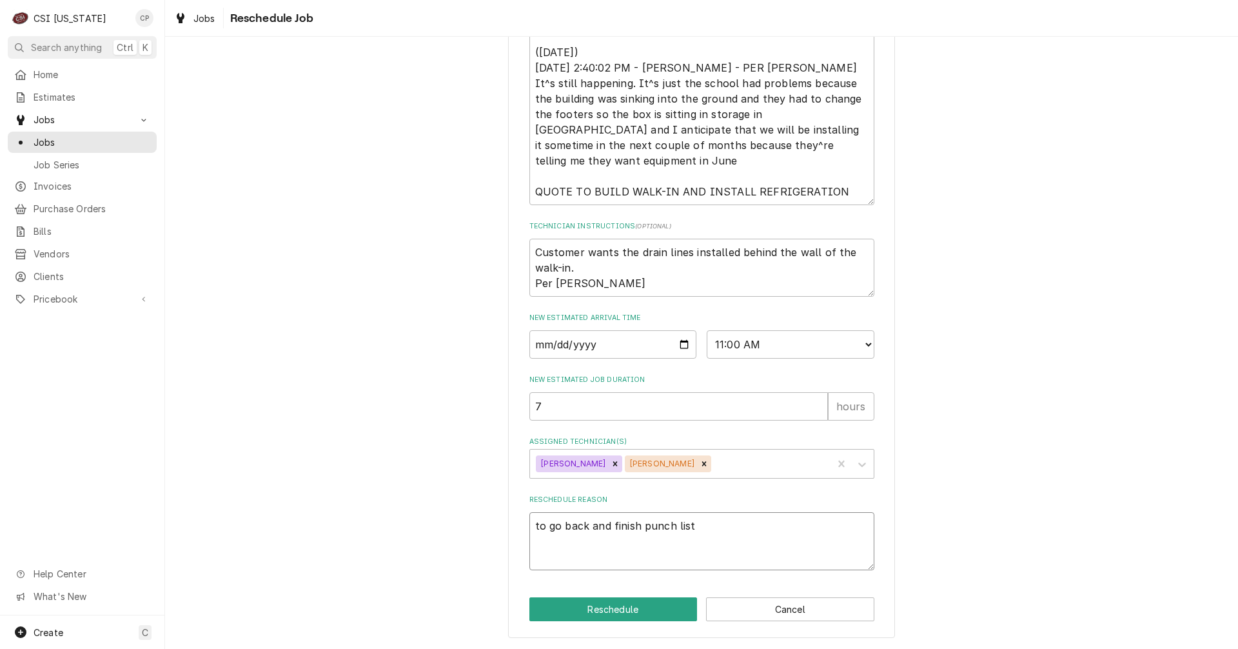
type textarea "to go back and finish punch list"
type textarea "x"
type textarea "to go back and finish punch list i"
type textarea "x"
type textarea "to go back and finish punch list it"
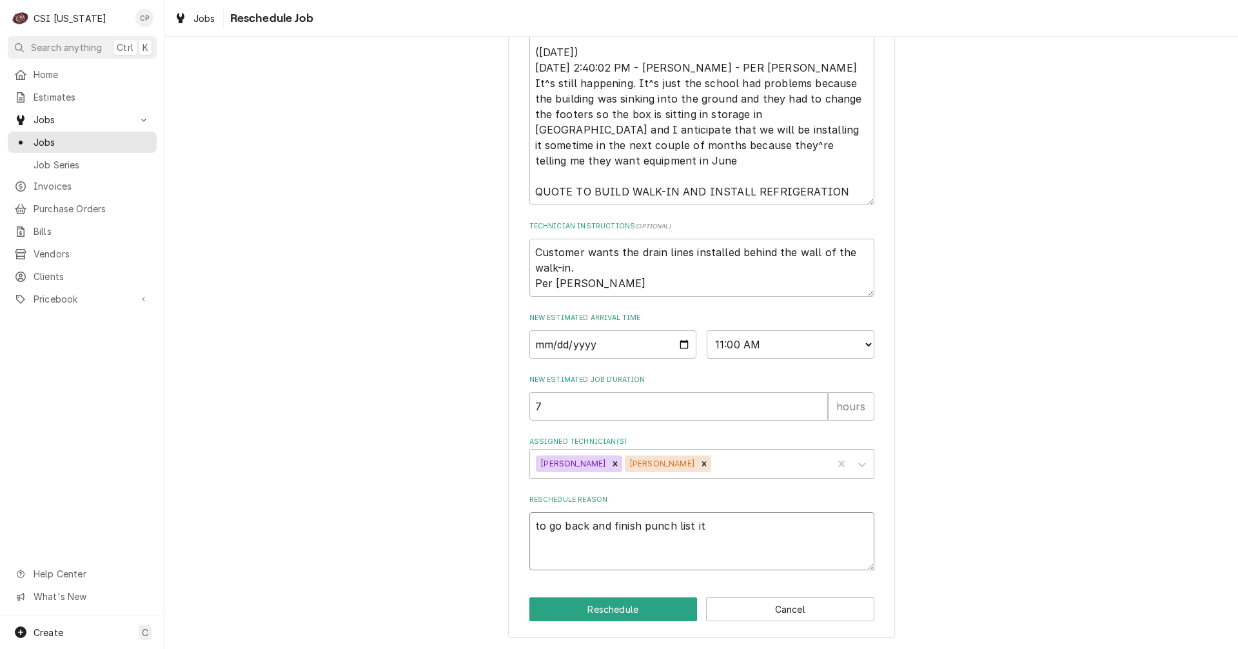
type textarea "x"
type textarea "to go back and finish punch list ite"
type textarea "x"
type textarea "to go back and finish punch list item"
type textarea "x"
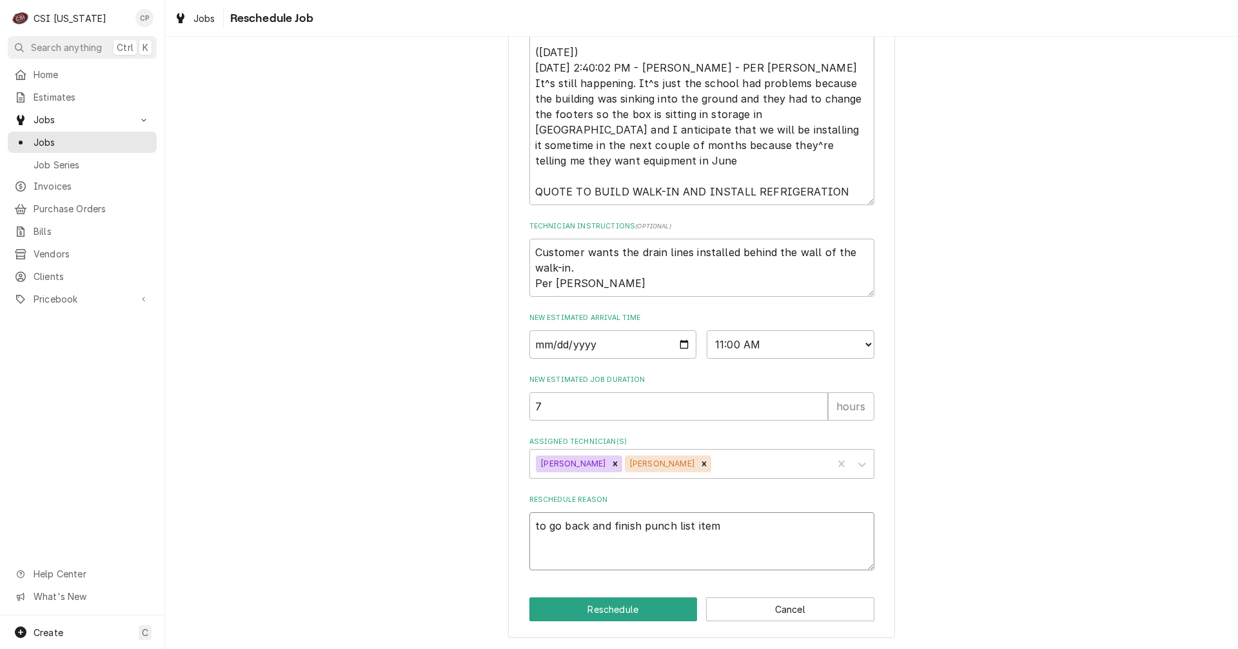
type textarea "to go back and finish punch list items"
type textarea "x"
type textarea "to go back and finish punch list items"
type textarea "x"
type textarea "to go back and finish punch list items a"
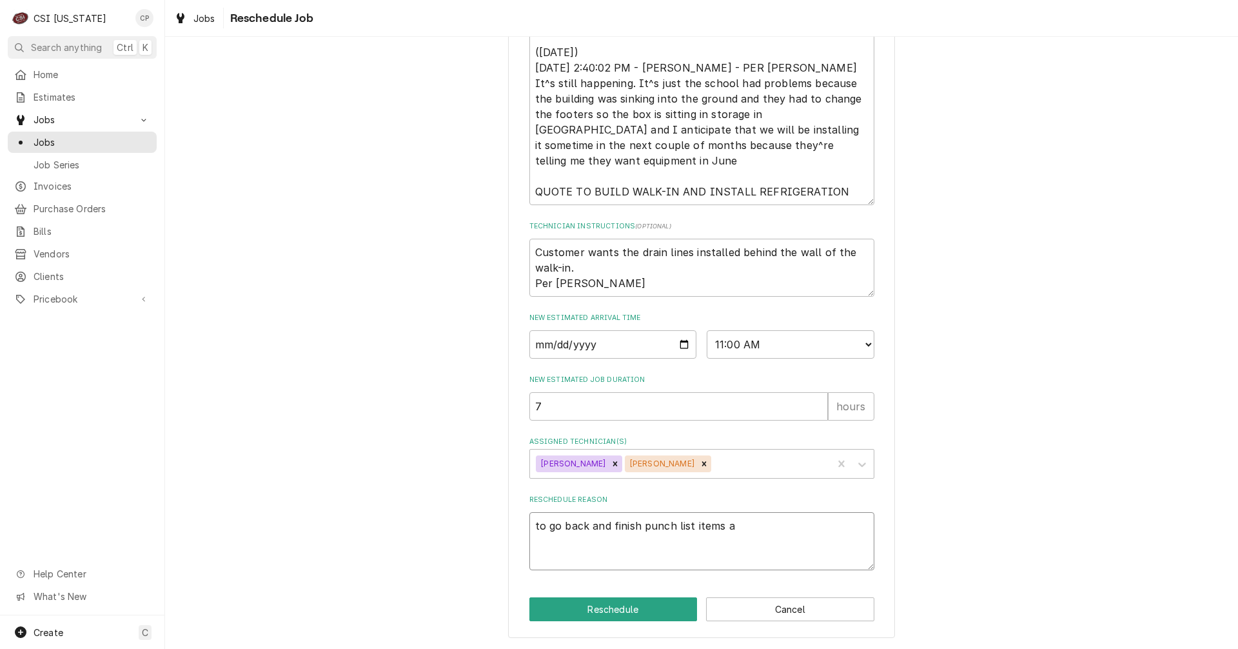
type textarea "x"
type textarea "to go back and finish punch list items an"
type textarea "x"
type textarea "to go back and finish punch list items and"
type textarea "x"
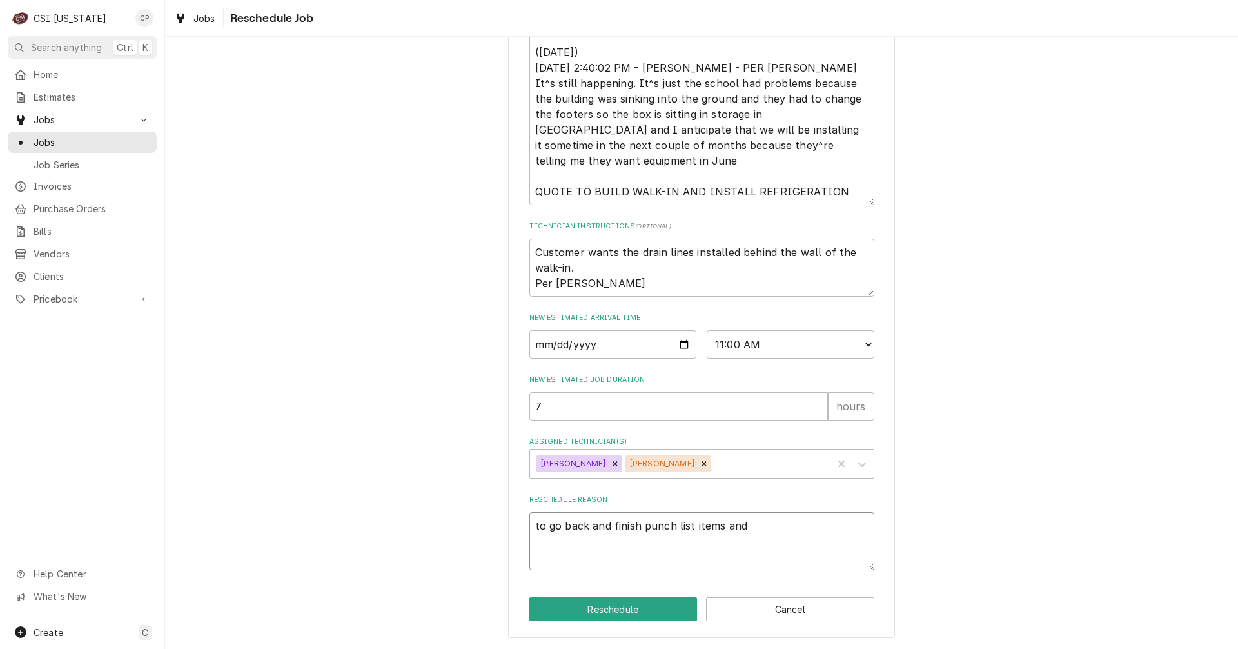
type textarea "to go back and finish punch list items and"
type textarea "x"
type textarea "to go back and finish punch list items and t"
type textarea "x"
type textarea "to go back and finish punch list items and tr"
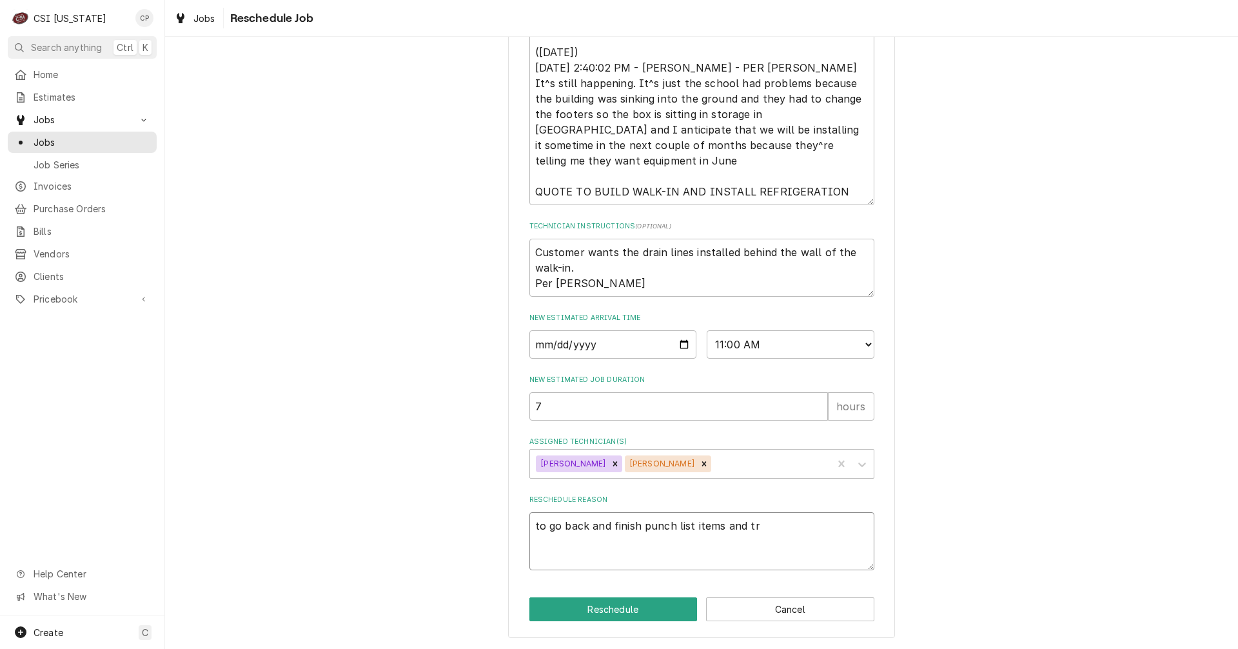
type textarea "x"
type textarea "to go back and finish punch list items and tro"
type textarea "x"
type textarea "to go back and finish punch list items and trou"
type textarea "x"
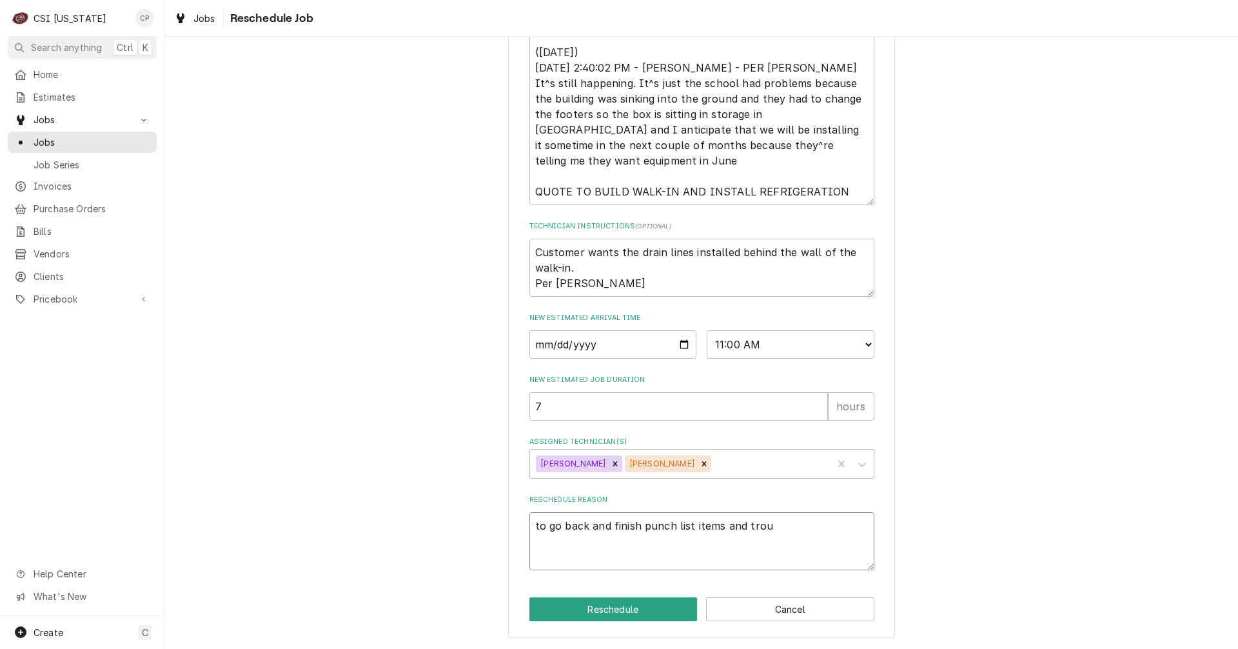
type textarea "to go back and finish punch list items and troub"
type textarea "x"
type textarea "to go back and finish punch list items and troubl"
type textarea "x"
type textarea "to go back and finish punch list items and trouble"
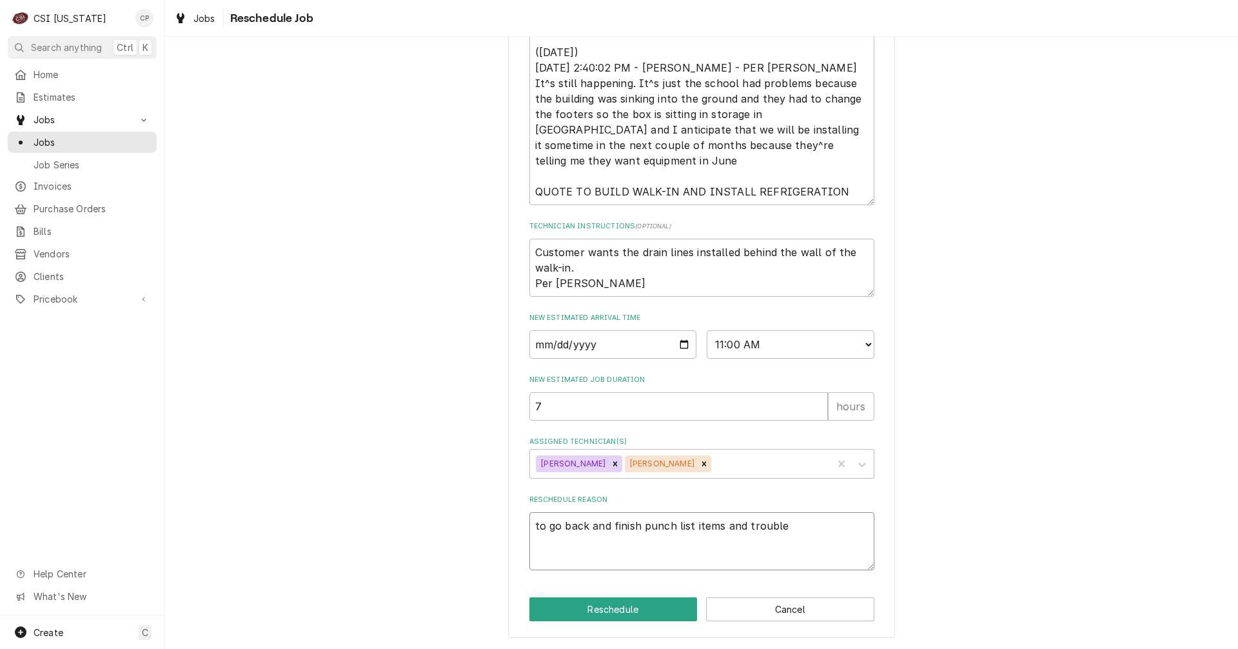
type textarea "x"
type textarea "to go back and finish punch list items and trouble"
type textarea "x"
type textarea "to go back and finish punch list items and trouble s"
type textarea "x"
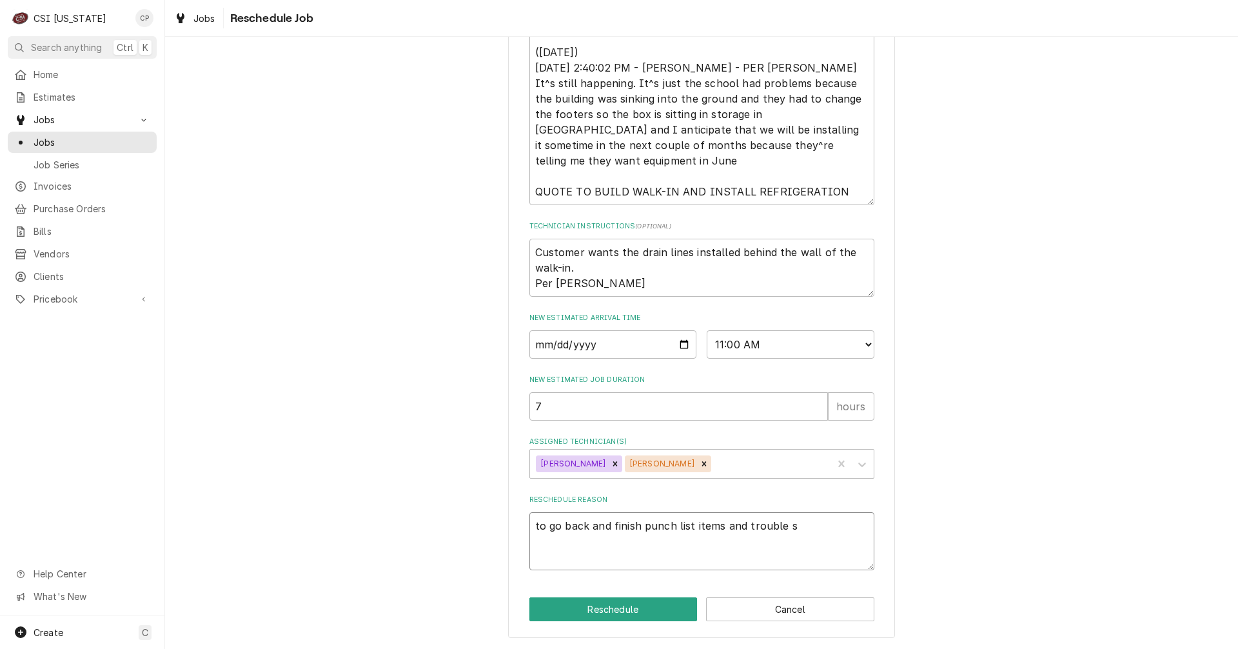
type textarea "to go back and finish punch list items and trouble sh"
type textarea "x"
type textarea "to go back and finish punch list items and trouble sho"
type textarea "x"
type textarea "to go back and finish punch list items and trouble shoo"
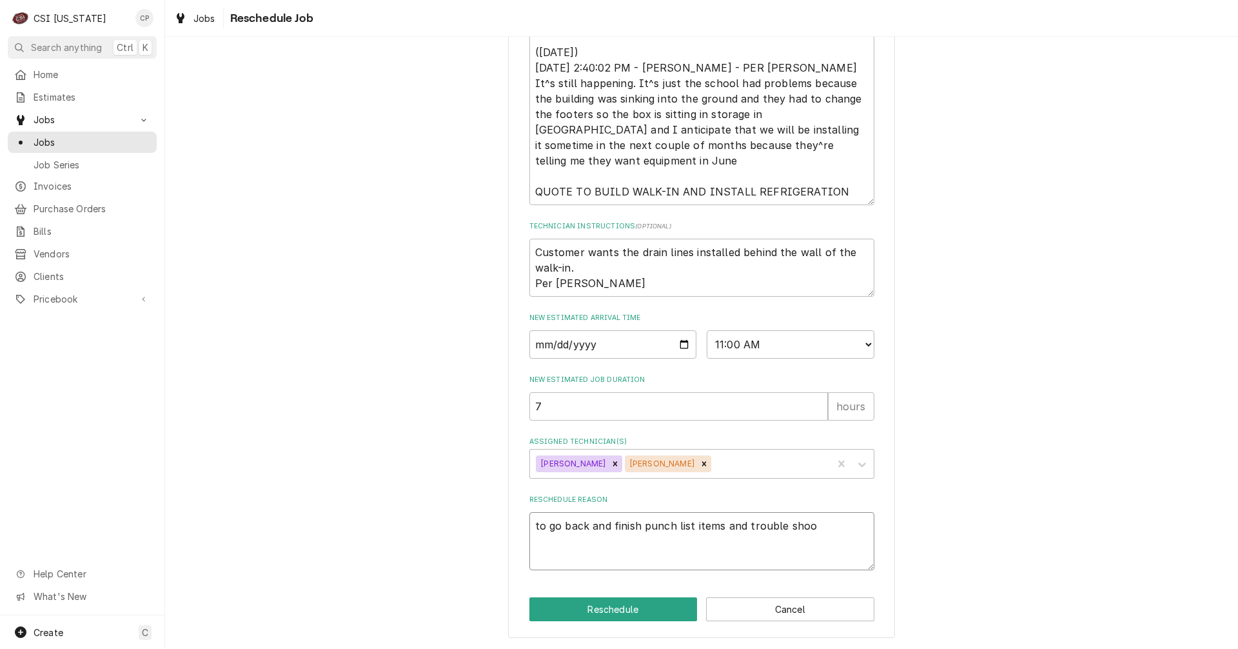
type textarea "x"
type textarea "to go back and finish punch list items and trouble shool"
type textarea "x"
type textarea "to go back and finish punch list items and trouble shoo"
type textarea "x"
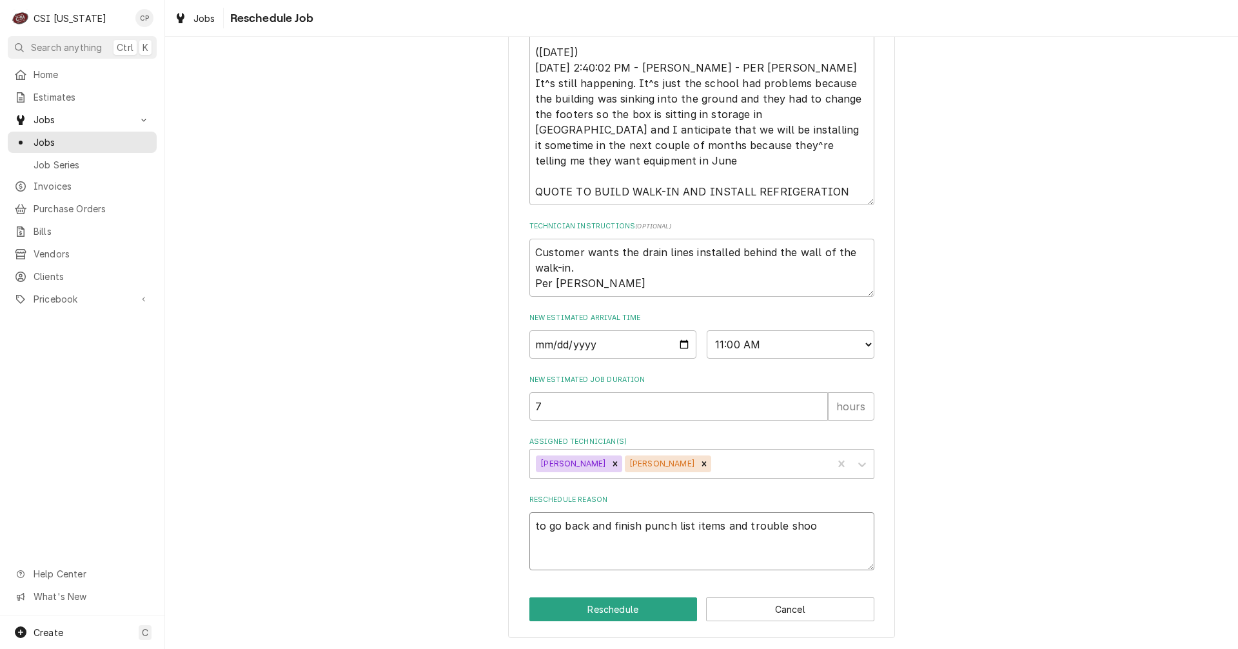
type textarea "to go back and finish punch list items and trouble shoot"
type textarea "x"
type textarea "to go back and finish punch list items and trouble shoot"
type textarea "x"
type textarea "to go back and finish punch list items and trouble shoot t"
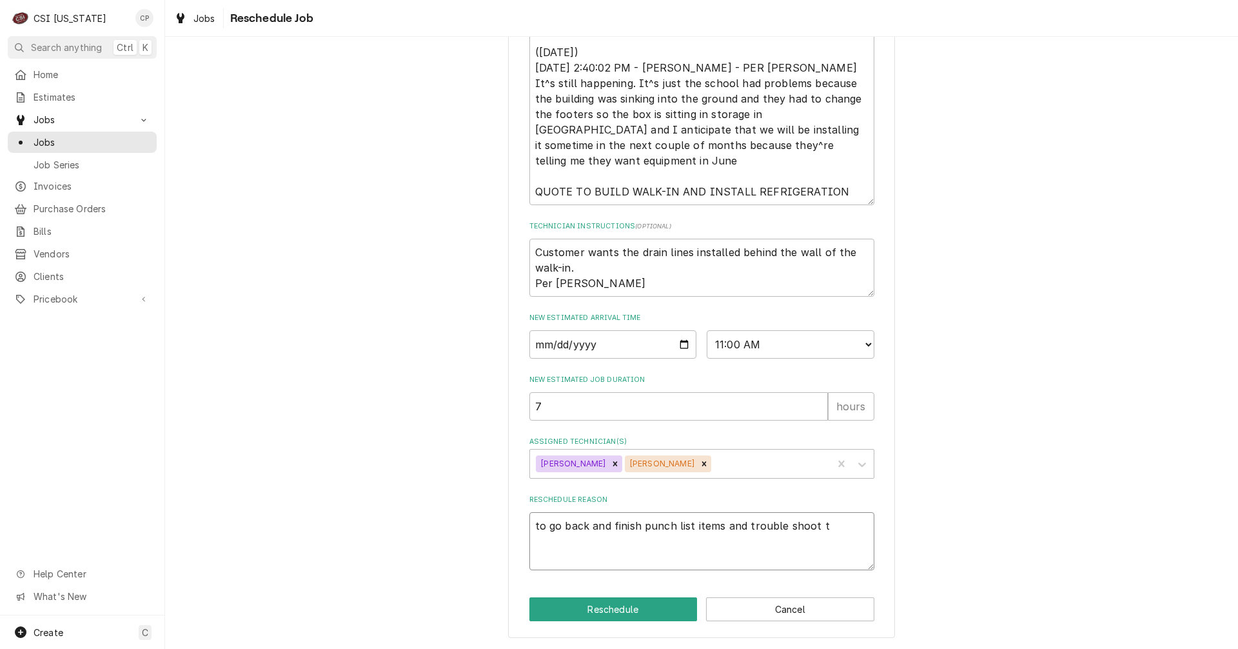
type textarea "x"
type textarea "to go back and finish punch list items and trouble shoot th"
type textarea "x"
type textarea "to go back and finish punch list items and trouble shoot the"
type textarea "x"
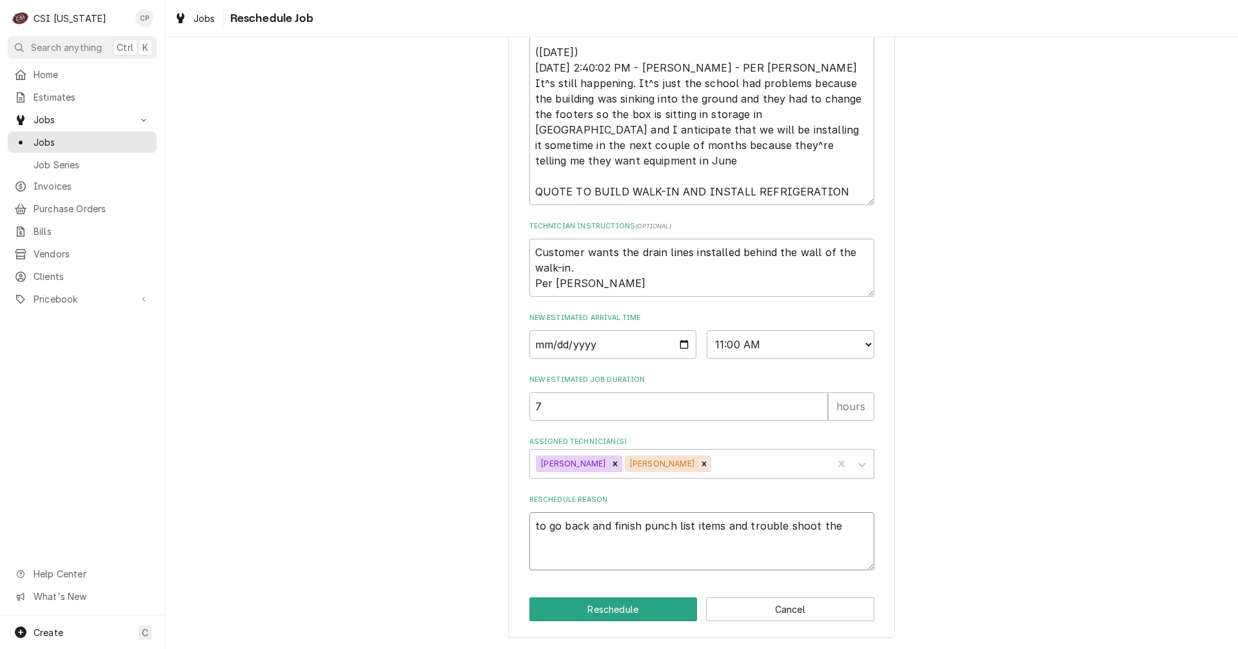
type textarea "to go back and finish punch list items and trouble shoot the"
type textarea "x"
type textarea "to go back and finish punch list items and trouble shoot the"
type textarea "x"
type textarea "to go back and finish punch list items and trouble shoot th"
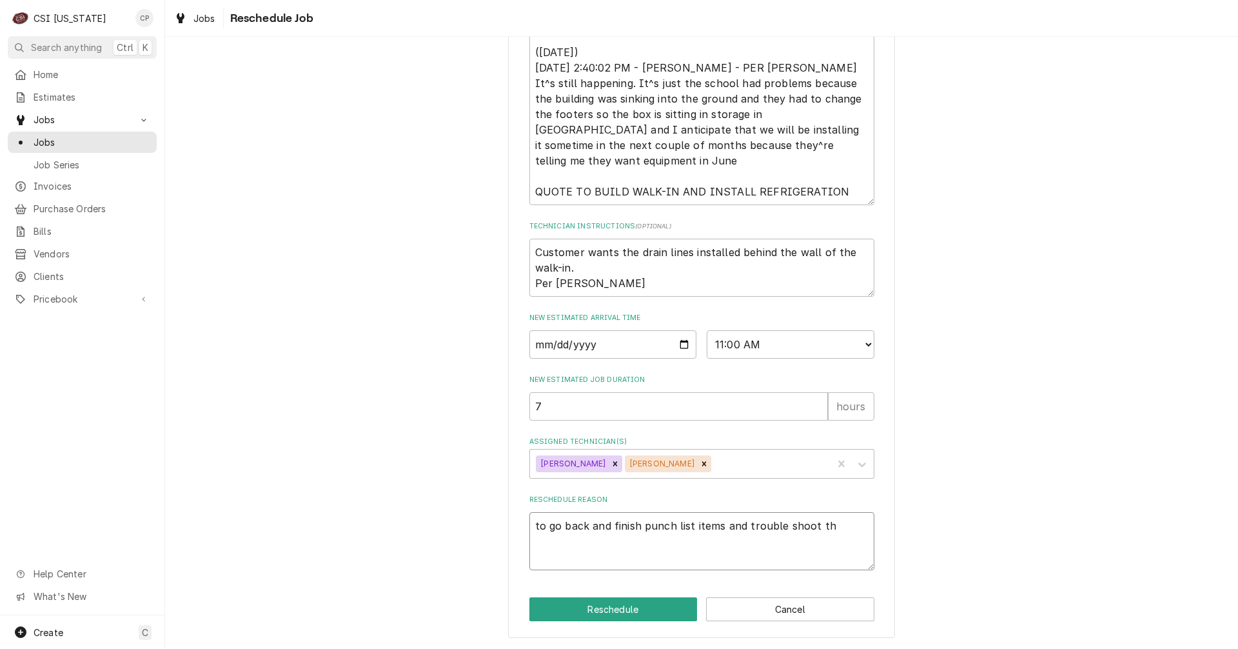
type textarea "x"
type textarea "to go back and finish punch list items and trouble shoot t"
type textarea "x"
type textarea "to go back and finish punch list items and trouble shoot"
type textarea "x"
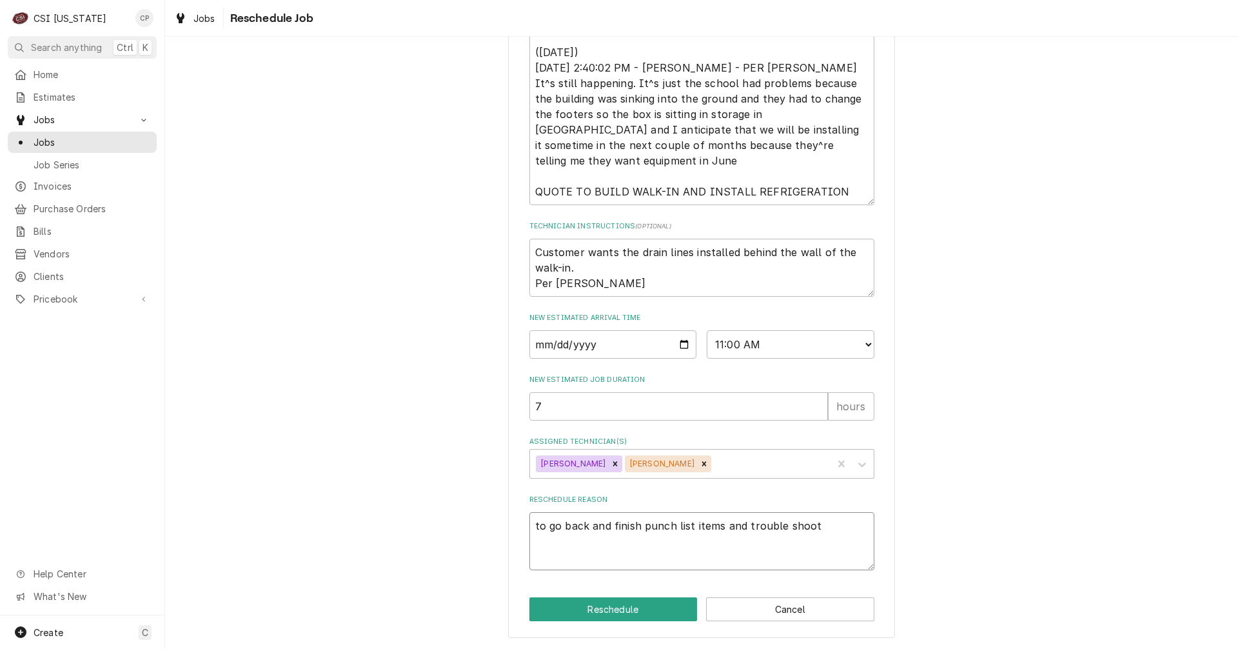
type textarea "to go back and finish punch list items and trouble shoot"
type textarea "x"
type textarea "to go back and finish punch list items and trouble shoo"
type textarea "x"
type textarea "to go back and finish punch list items and trouble sho"
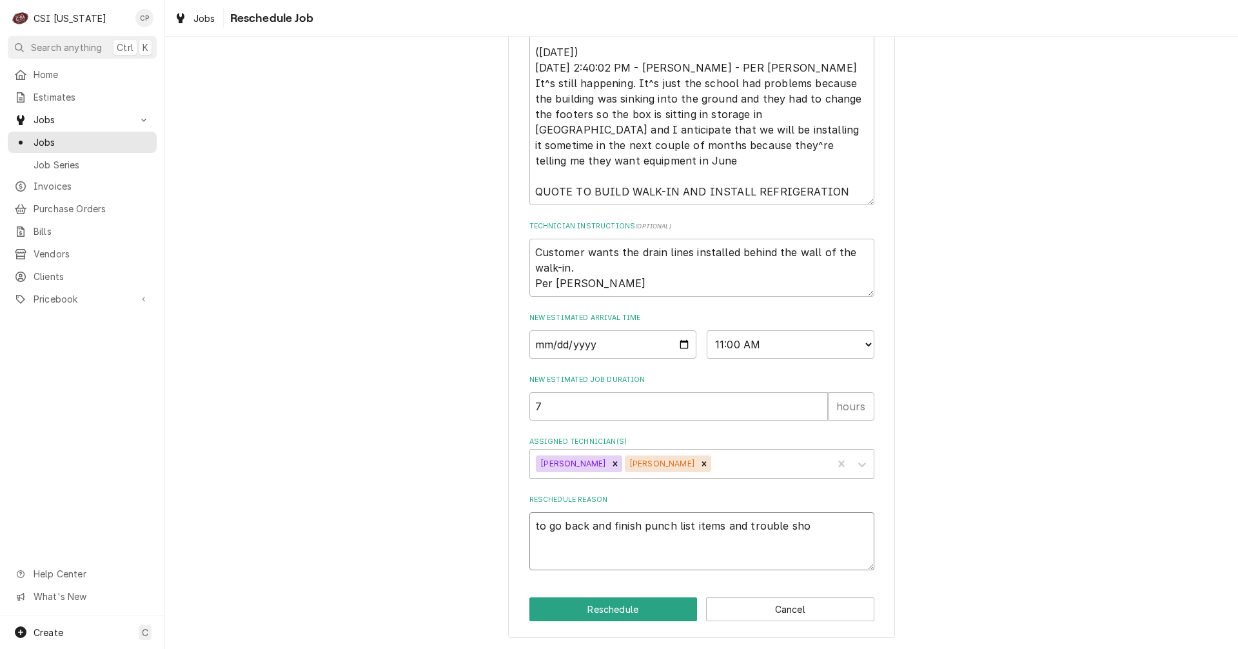
type textarea "x"
type textarea "to go back and finish punch list items and trouble sh"
type textarea "x"
type textarea "to go back and finish punch list items and trouble s"
type textarea "x"
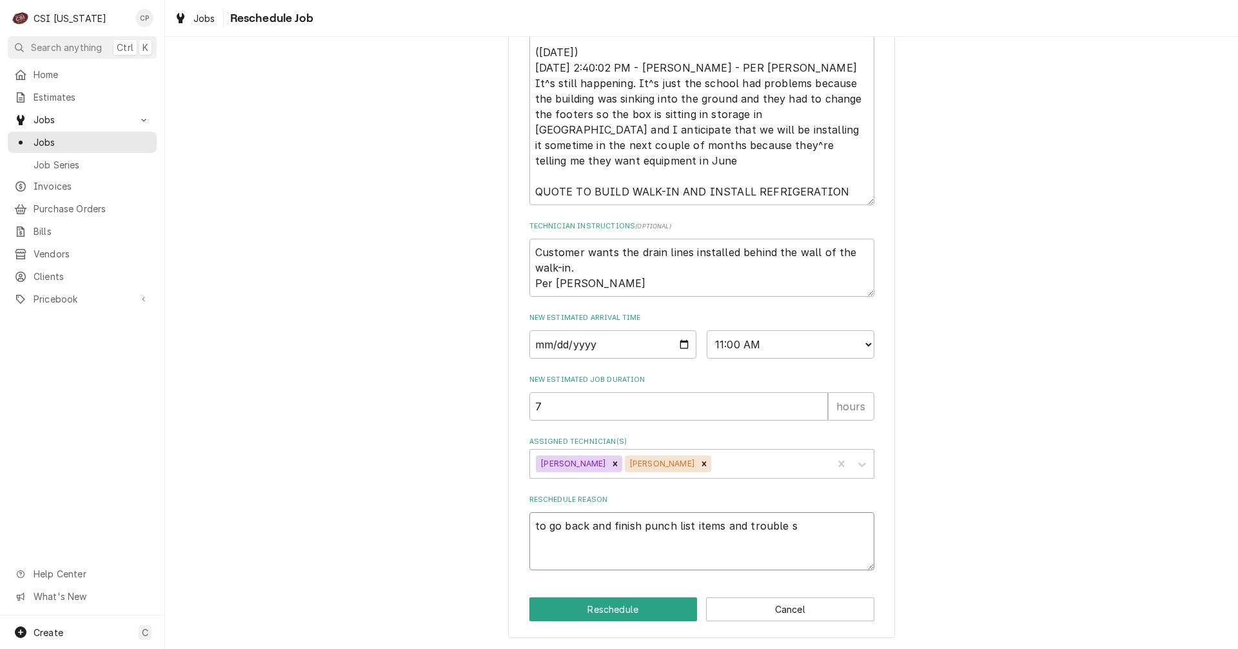
type textarea "to go back and finish punch list items and trouble"
type textarea "x"
type textarea "to go back and finish punch list items and trouble"
type textarea "x"
type textarea "to go back and finish punch list items and trouble"
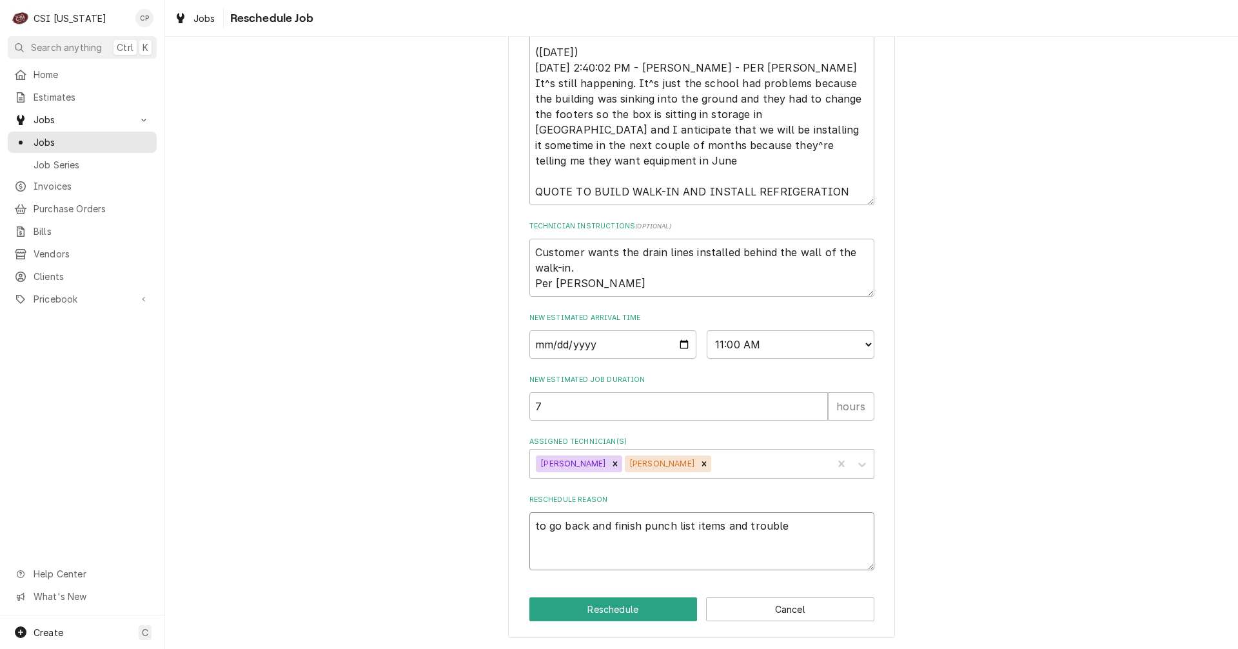
type textarea "x"
type textarea "to go back and finish punch list items and trouble a"
type textarea "x"
type textarea "to go back and finish punch list items and trouble an"
type textarea "x"
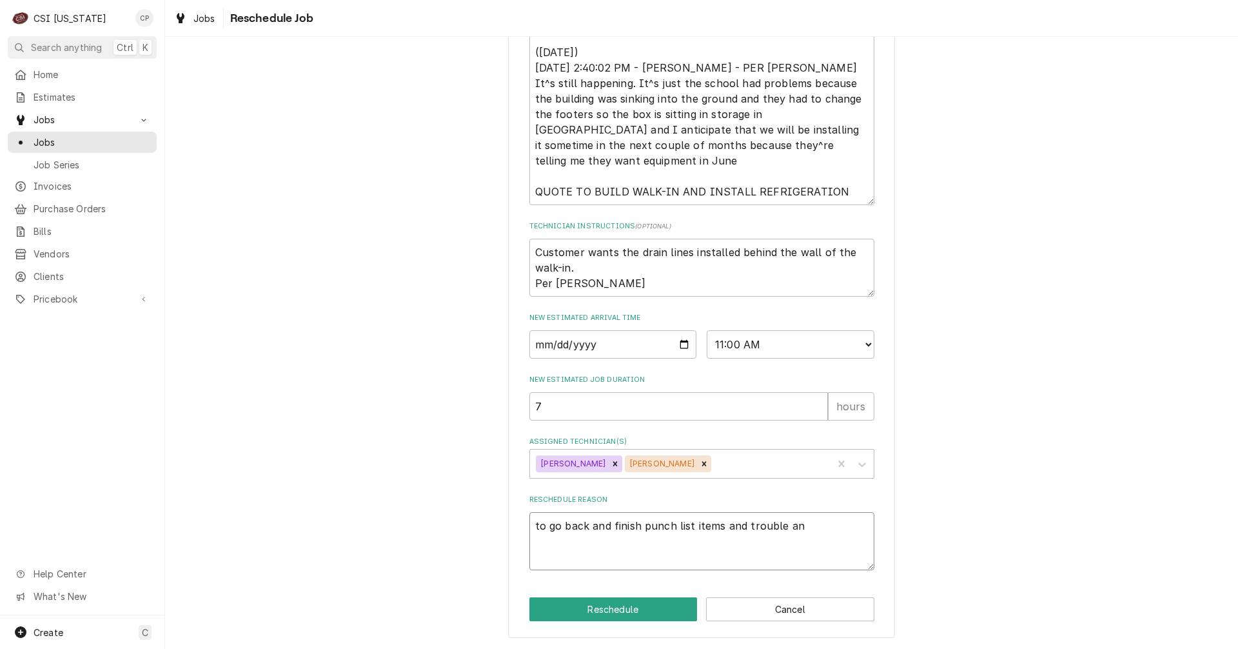
type textarea "to go back and finish punch list items and trouble and"
type textarea "x"
type textarea "to go back and finish punch list items and trouble and"
type textarea "x"
type textarea "to go back and finish punch list items and trouble and t"
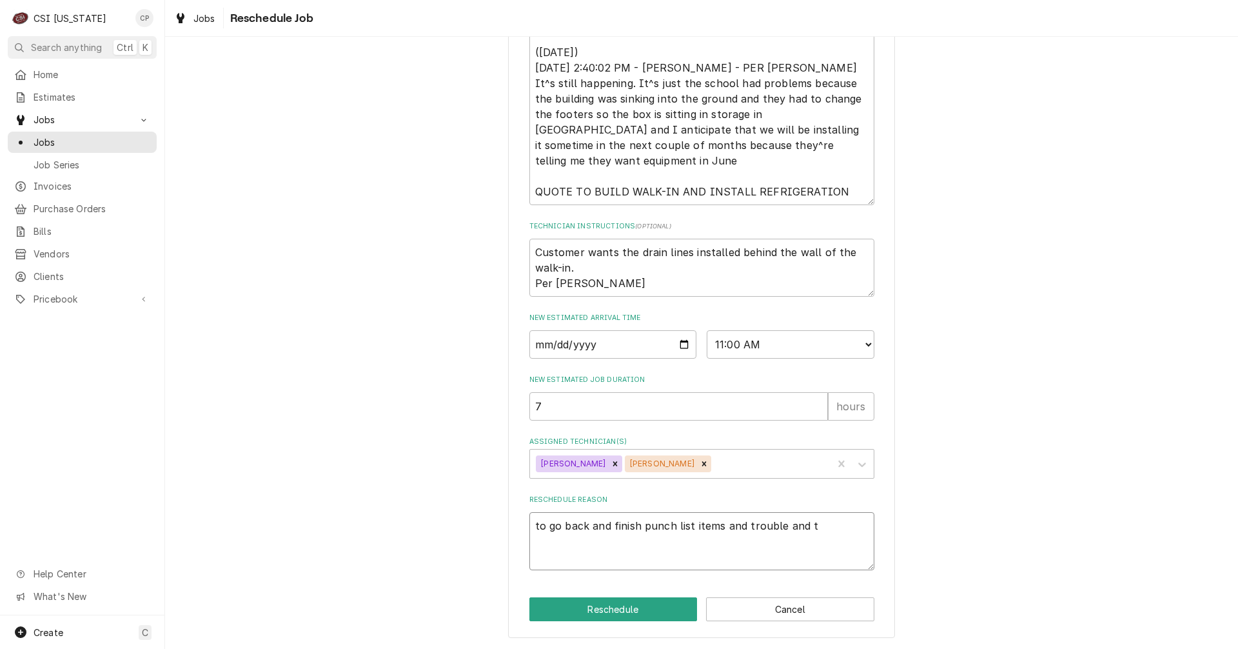
type textarea "x"
type textarea "to go back and finish punch list items and trouble and tr"
type textarea "x"
type textarea "to go back and finish punch list items and trouble and tro"
type textarea "x"
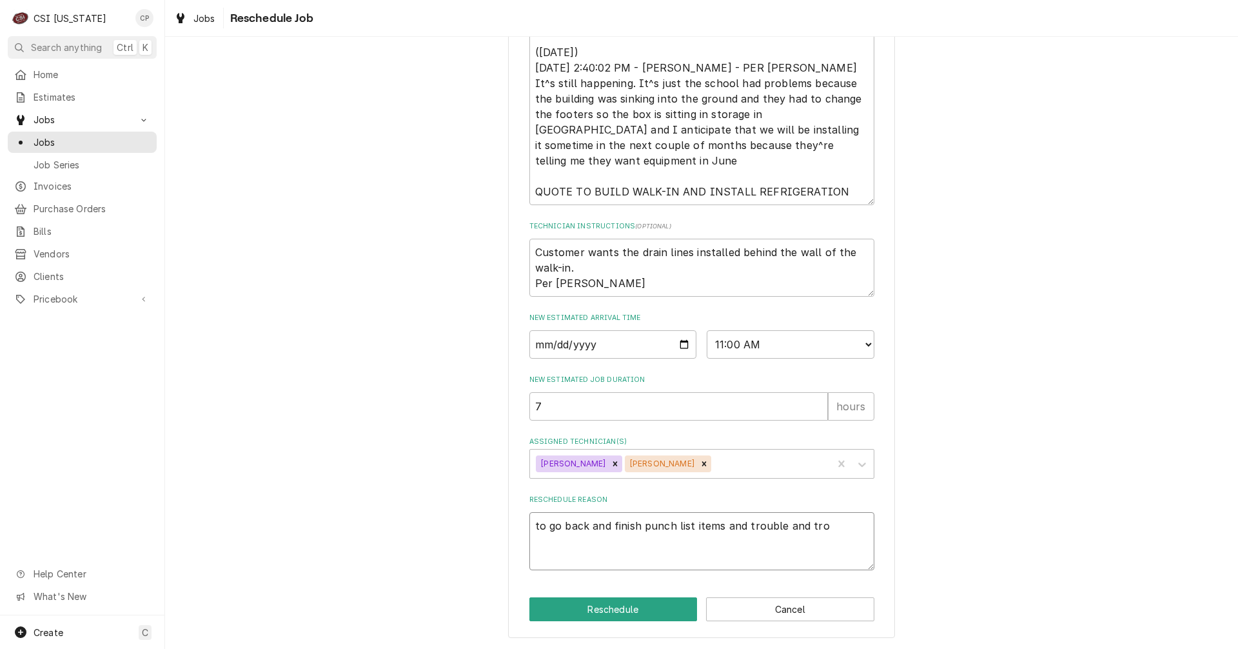
type textarea "to go back and finish punch list items and trouble and trou"
type textarea "x"
type textarea "to go back and finish punch list items and trouble and troub"
type textarea "x"
type textarea "to go back and finish punch list items and trouble and troubl"
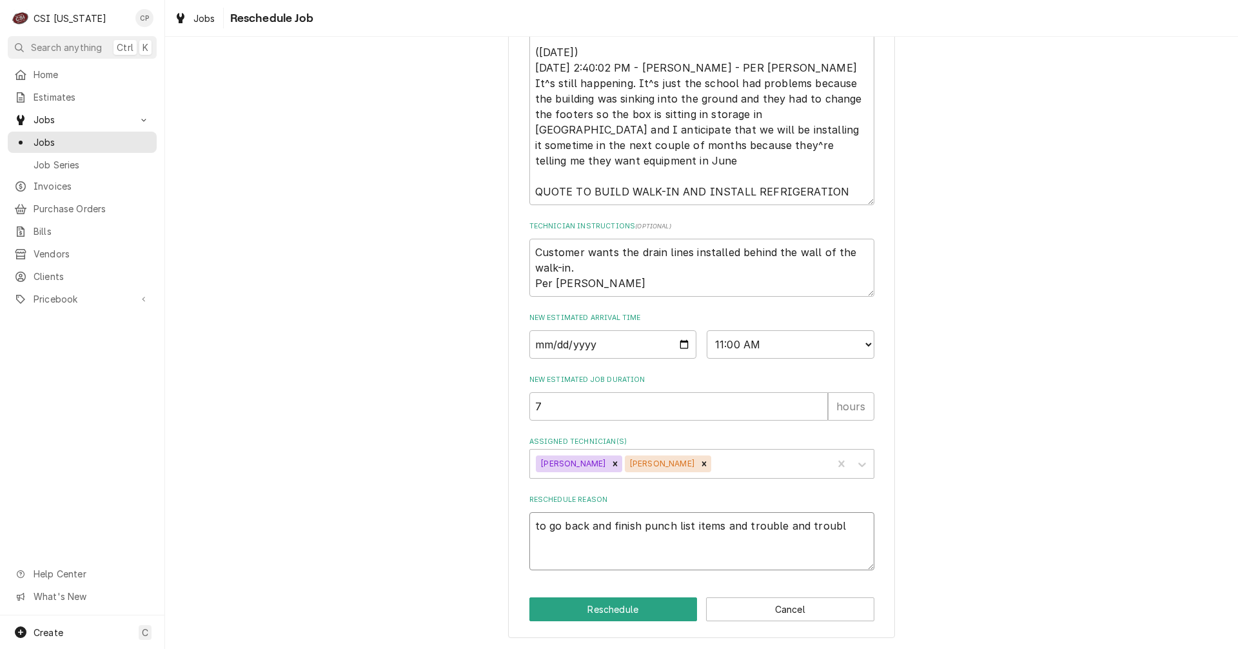
type textarea "x"
type textarea "to go back and finish punch list items and trouble and trouble"
type textarea "x"
type textarea "to go back and finish punch list items and trouble and trouble"
type textarea "x"
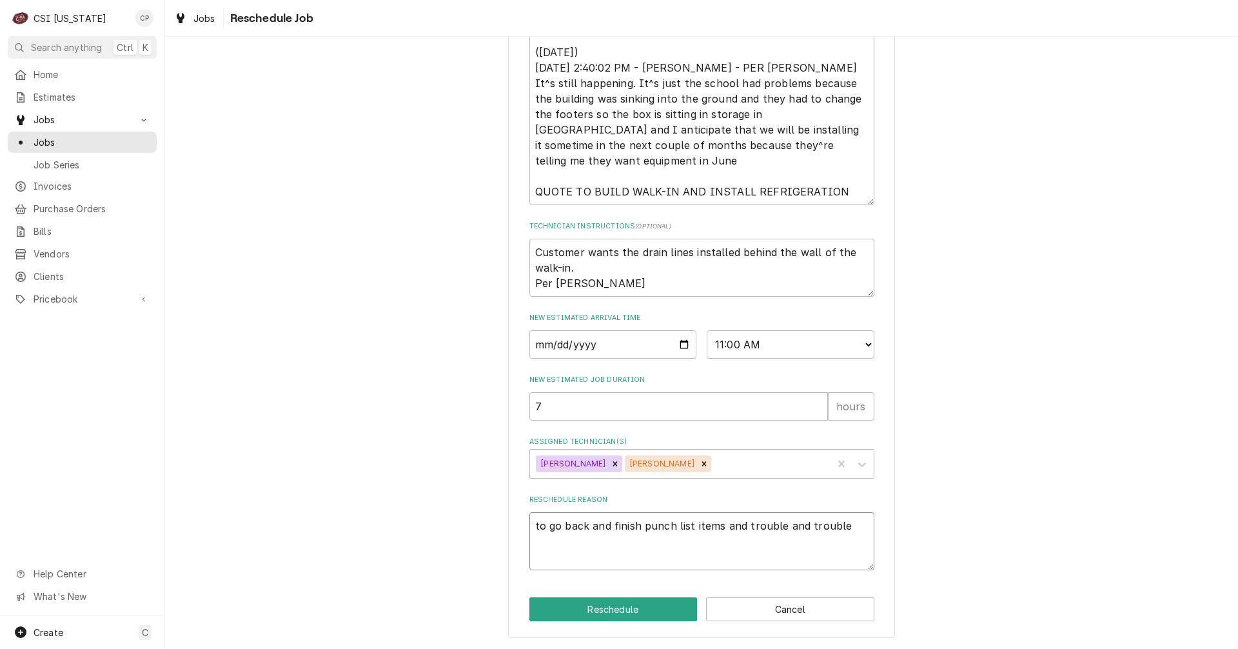
type textarea "to go back and finish punch list items and trouble and trouble s"
type textarea "x"
type textarea "to go back and finish punch list items and trouble and trouble sh"
type textarea "x"
type textarea "to go back and finish punch list items and trouble and trouble sho"
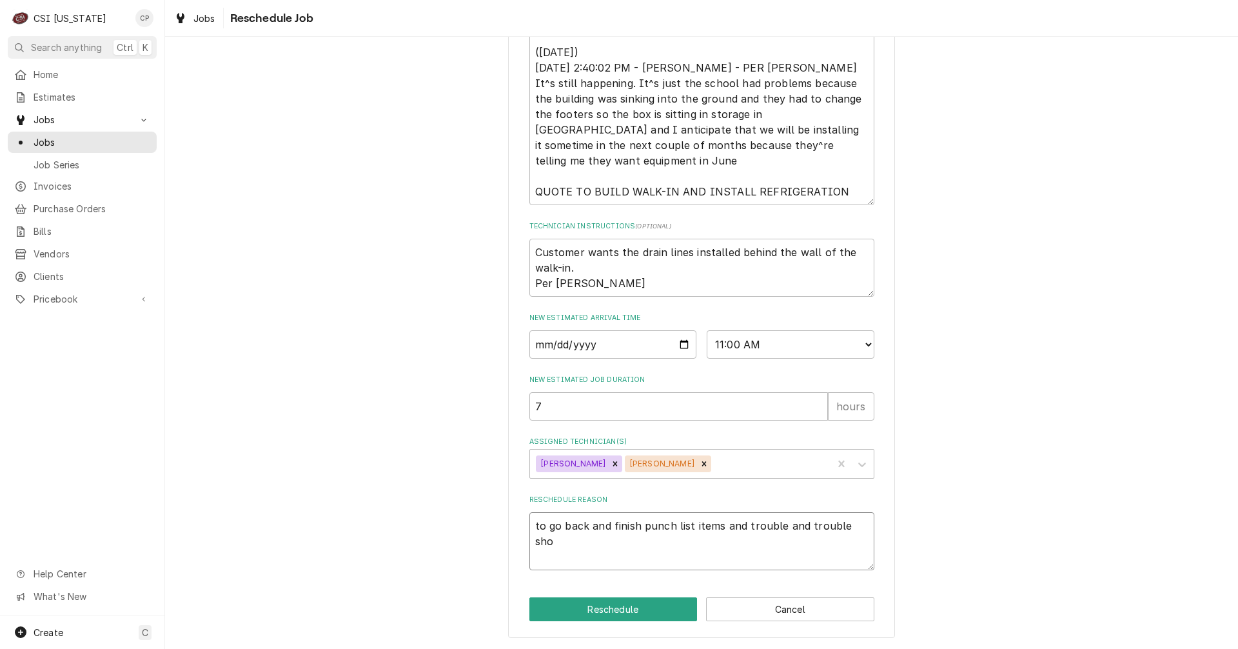
type textarea "x"
type textarea "to go back and finish punch list items and trouble and trouble shoo"
type textarea "x"
type textarea "to go back and finish punch list items and trouble and trouble shoot"
type textarea "x"
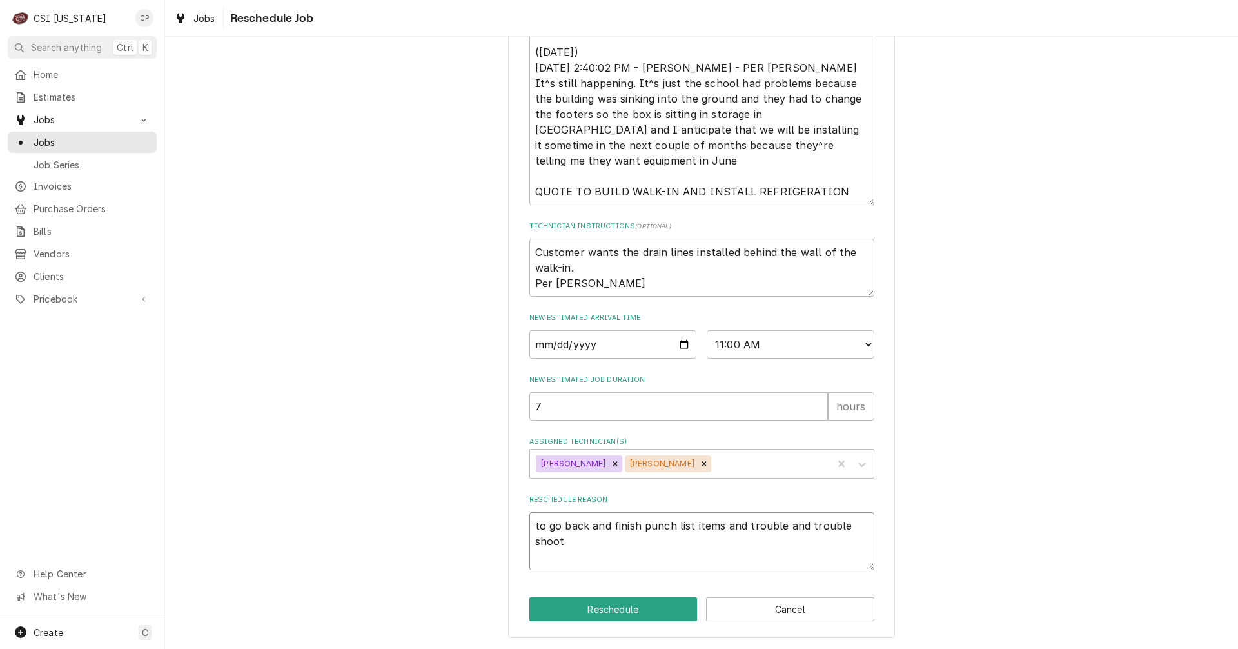
type textarea "to go back and finish punch list items and trouble and trouble shoot"
type textarea "x"
type textarea "to go back and finish punch list items and trouble and trouble shoot t"
type textarea "x"
click at [750, 539] on textarea "to go back and finish punch list items and trouble and trouble shoot the frost …" at bounding box center [701, 541] width 345 height 58
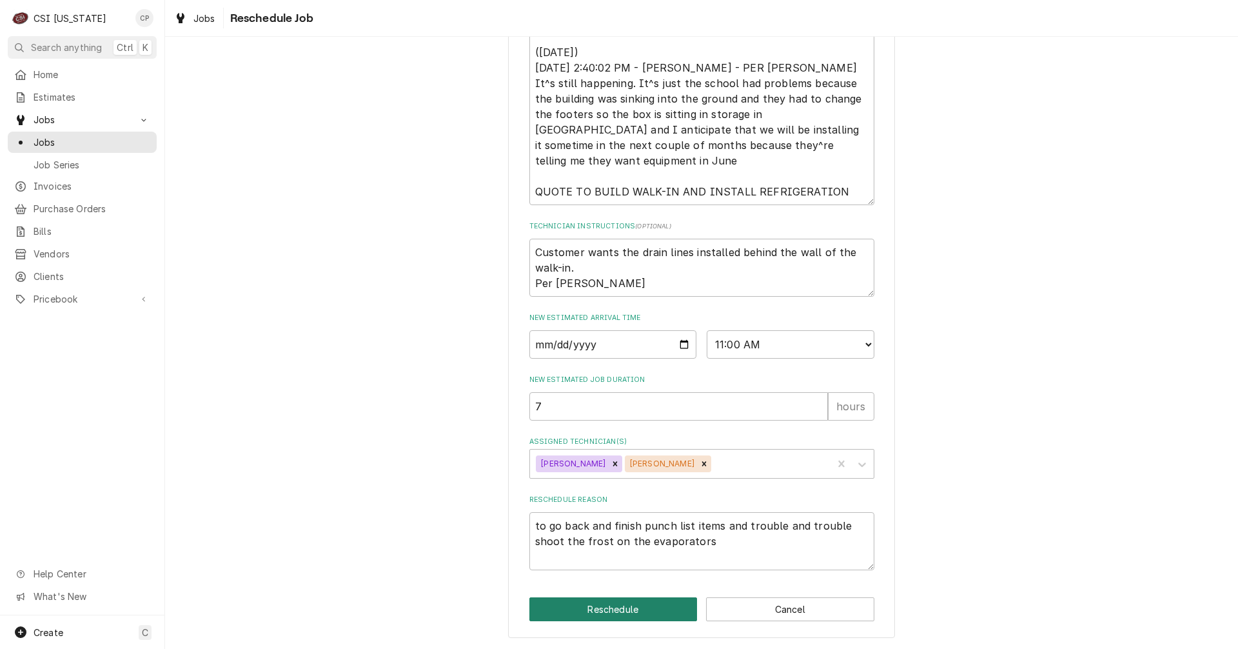
click at [622, 613] on button "Reschedule" at bounding box center [613, 609] width 168 height 24
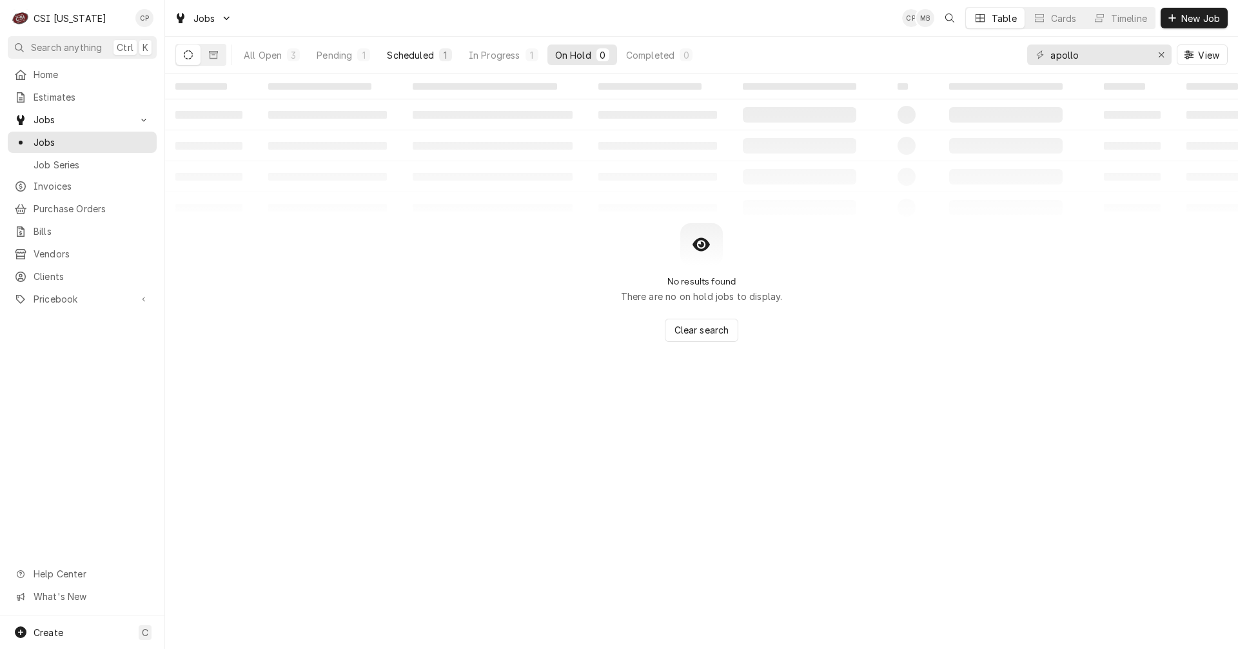
click at [431, 55] on div "Scheduled" at bounding box center [410, 55] width 46 height 14
